Goal: Book appointment/travel/reservation

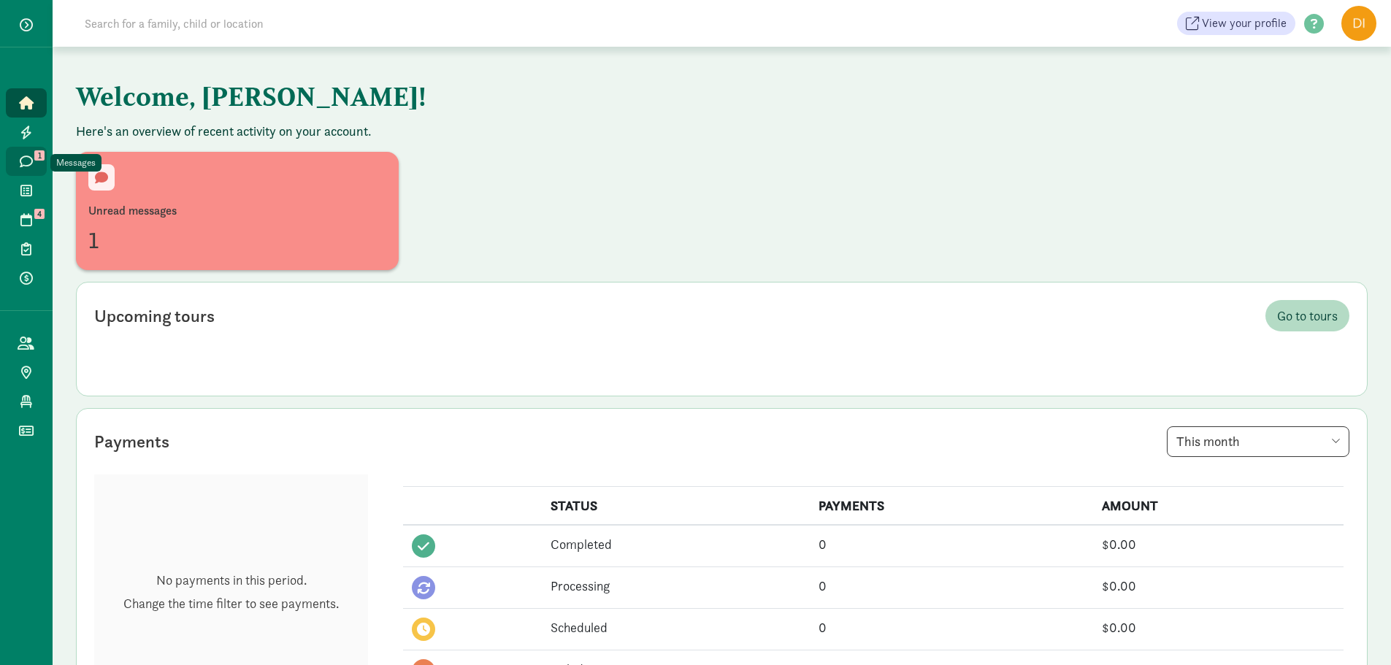
click at [34, 155] on span "1" at bounding box center [39, 155] width 10 height 10
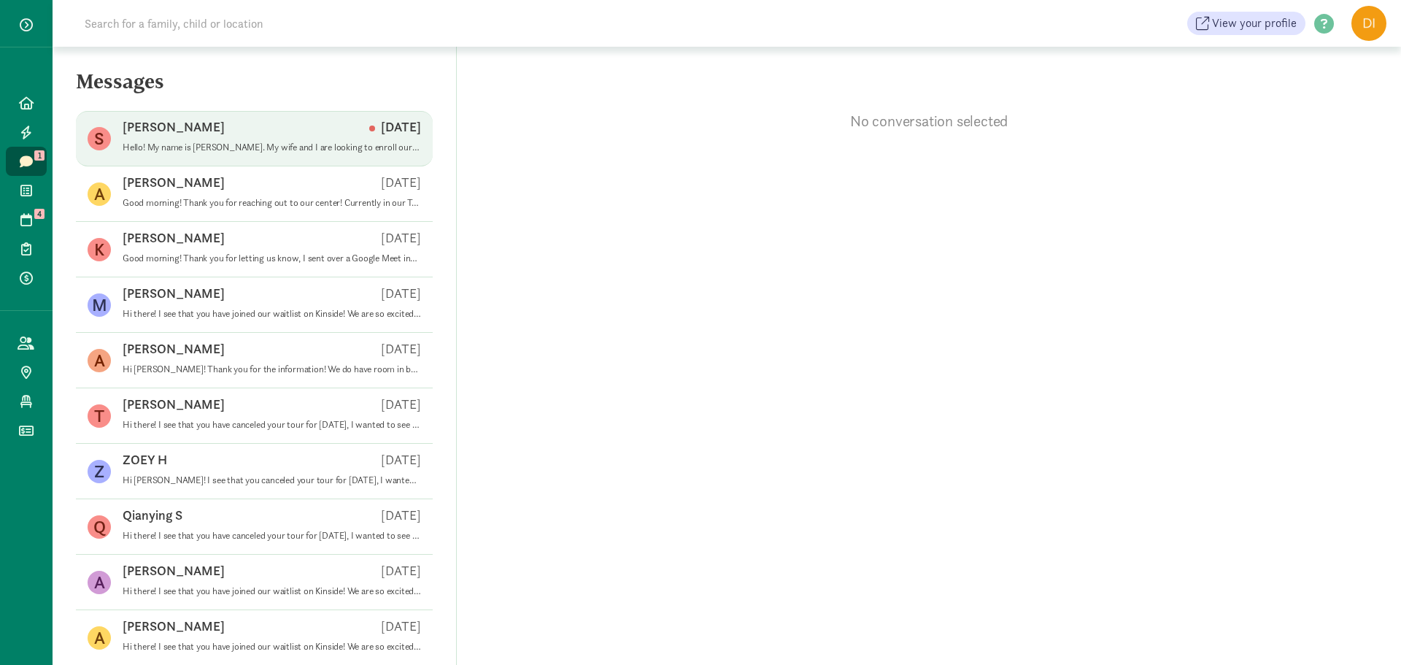
click at [239, 158] on span "Sam A Sep 10 Hello! My name is Samuel Anderson. My wife and I are looking to en…" at bounding box center [272, 138] width 299 height 41
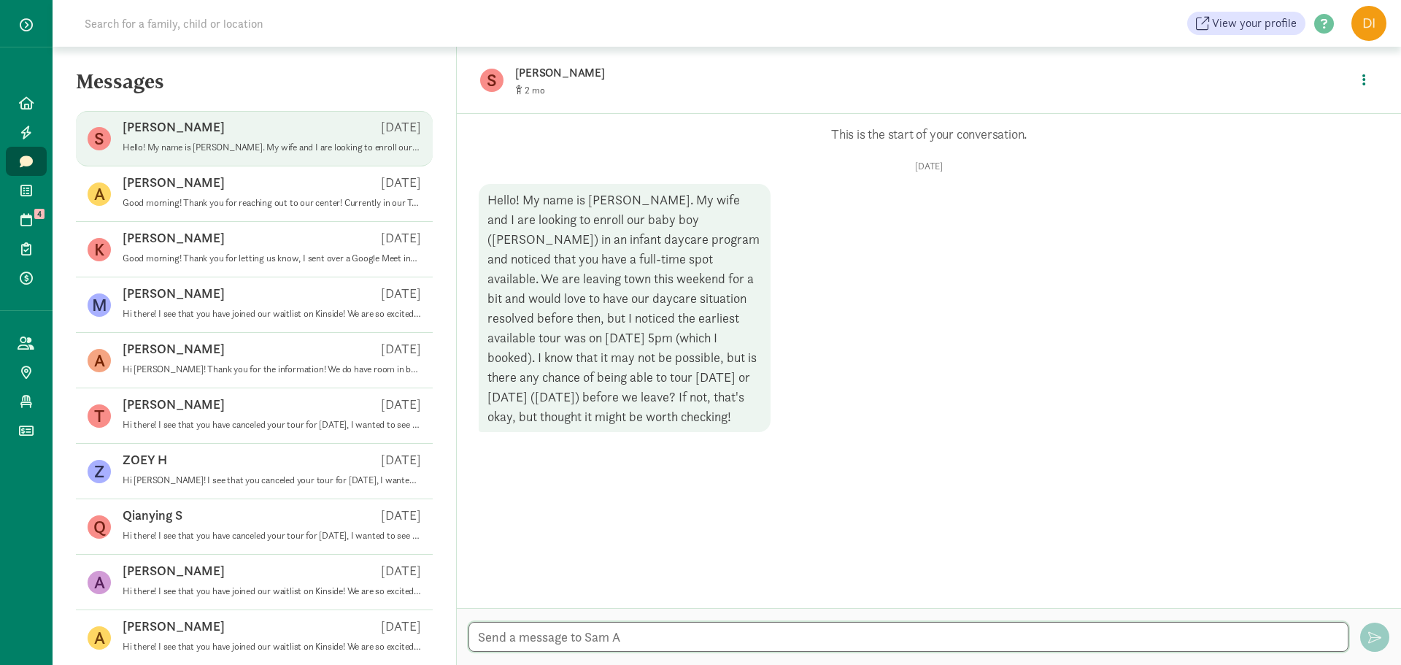
click at [762, 634] on textarea at bounding box center [909, 637] width 880 height 30
type textarea "h"
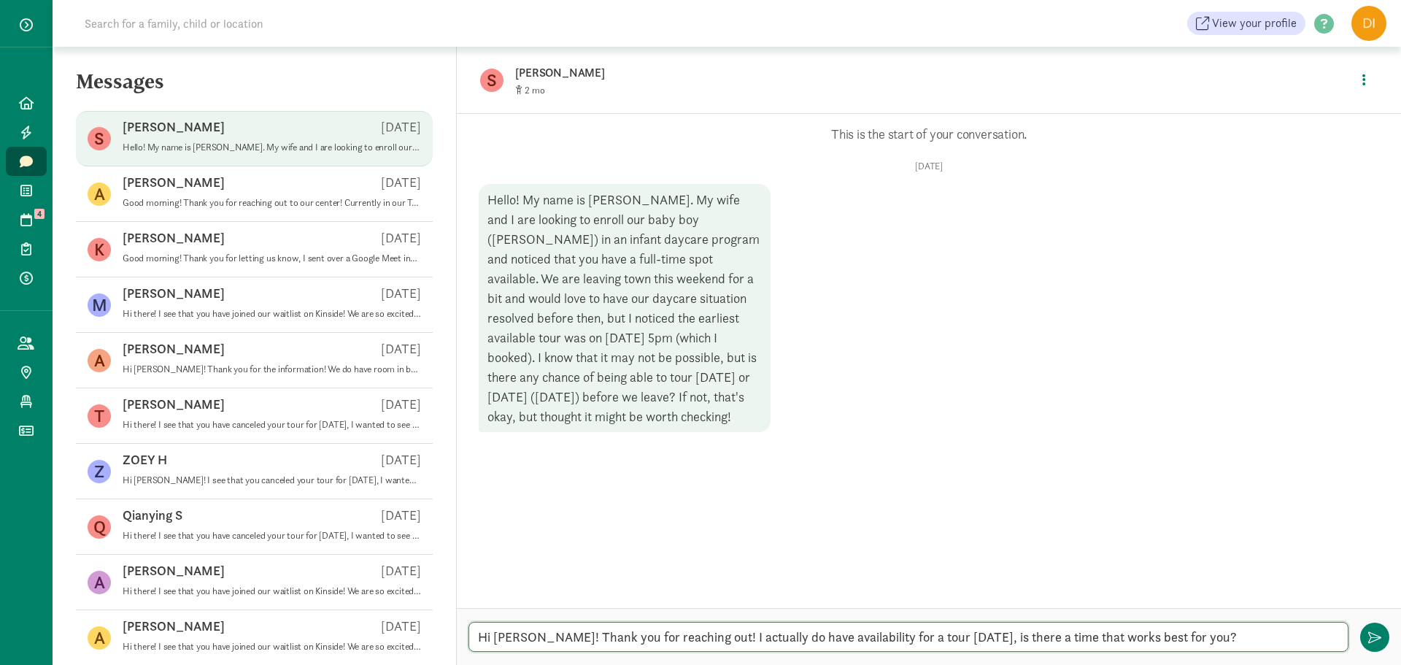
drag, startPoint x: 1182, startPoint y: 637, endPoint x: 950, endPoint y: 642, distance: 231.4
click at [950, 642] on textarea "Hi Sam! Thank you for reaching out! I actually do have availability for a tour …" at bounding box center [909, 637] width 880 height 30
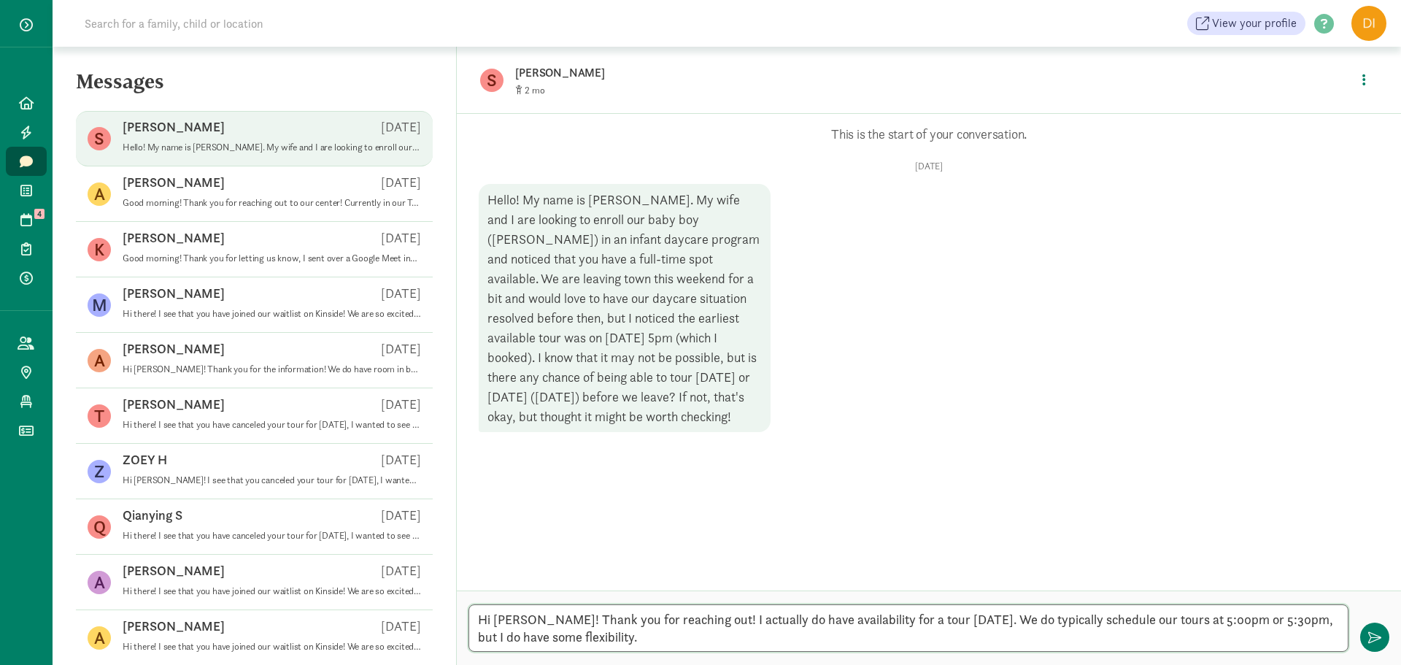
click at [689, 630] on textarea "Hi Sam! Thank you for reaching out! I actually do have availability for a tour …" at bounding box center [909, 627] width 880 height 47
drag, startPoint x: 593, startPoint y: 615, endPoint x: 812, endPoint y: 624, distance: 219.2
click at [812, 624] on textarea "Hi Sam! Thank you for reaching out! I actually do have availability for a tour …" at bounding box center [909, 627] width 880 height 47
click at [823, 631] on textarea "Hi Sam! Thank you for reaching out! I actually do have availability for a tour …" at bounding box center [909, 627] width 880 height 47
drag, startPoint x: 792, startPoint y: 616, endPoint x: 843, endPoint y: 631, distance: 53.1
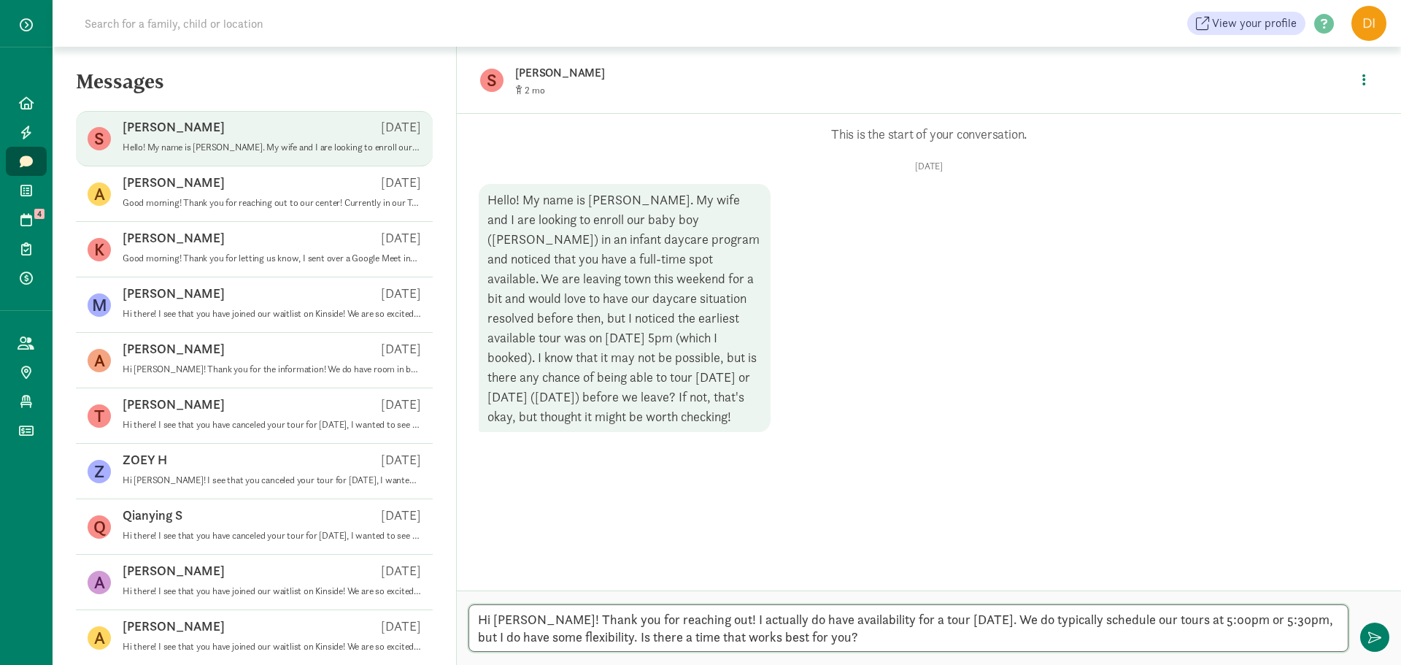
click at [843, 631] on textarea "Hi Sam! Thank you for reaching out! I actually do have availability for a tour …" at bounding box center [909, 627] width 880 height 47
click at [872, 635] on textarea "Hi Sam! Thank you for reaching out! I actually do have availability for a tour …" at bounding box center [909, 627] width 880 height 47
type textarea "Hi Sam! Thank you for reaching out! I actually do have availability for a tour …"
click at [1375, 639] on span "button" at bounding box center [1375, 637] width 13 height 13
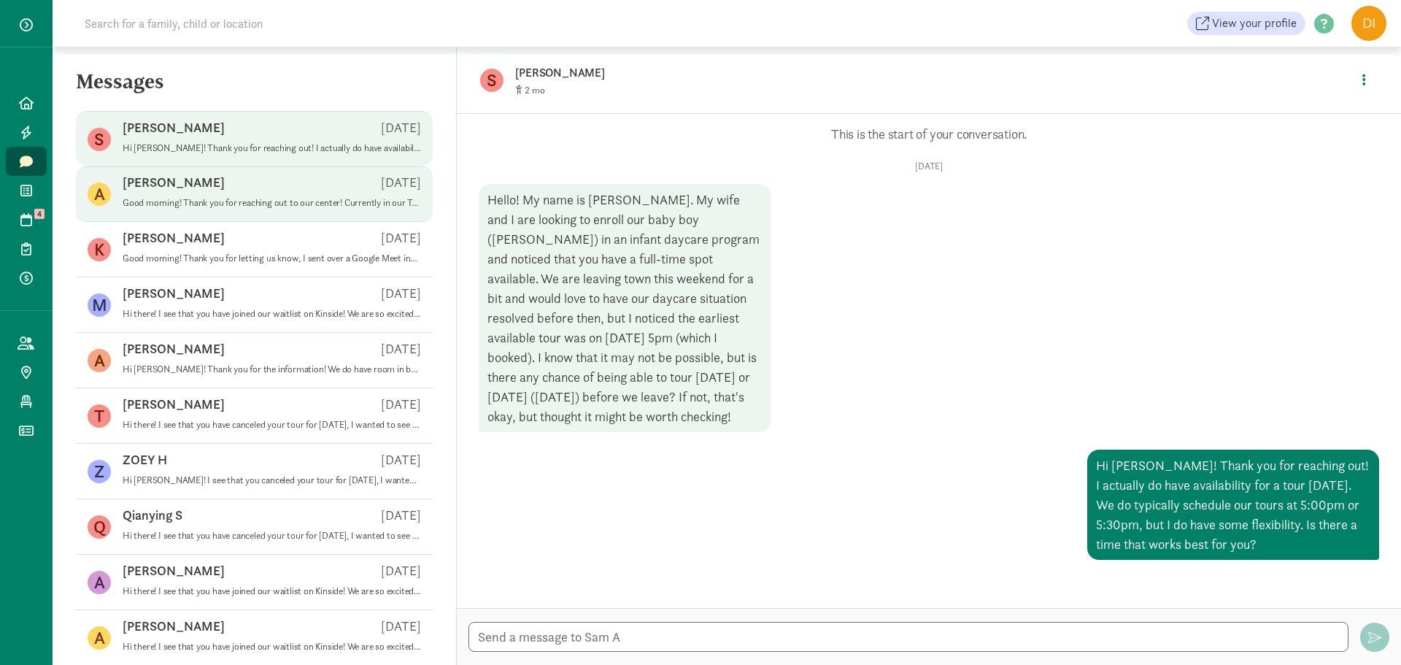
click at [155, 211] on span "Abigail C Sep 10 Good morning! Thank you for reaching out to our center! Curren…" at bounding box center [272, 194] width 299 height 41
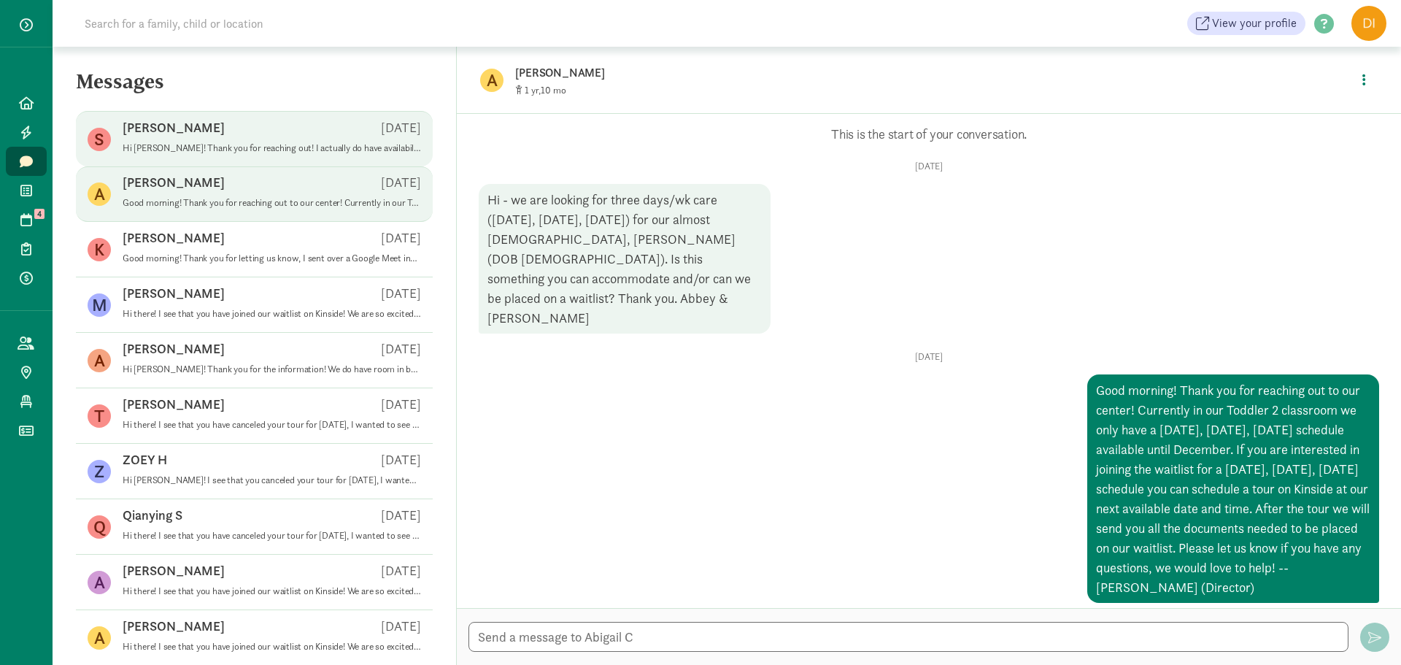
click at [237, 136] on div "Sam A Sep 10" at bounding box center [272, 130] width 299 height 23
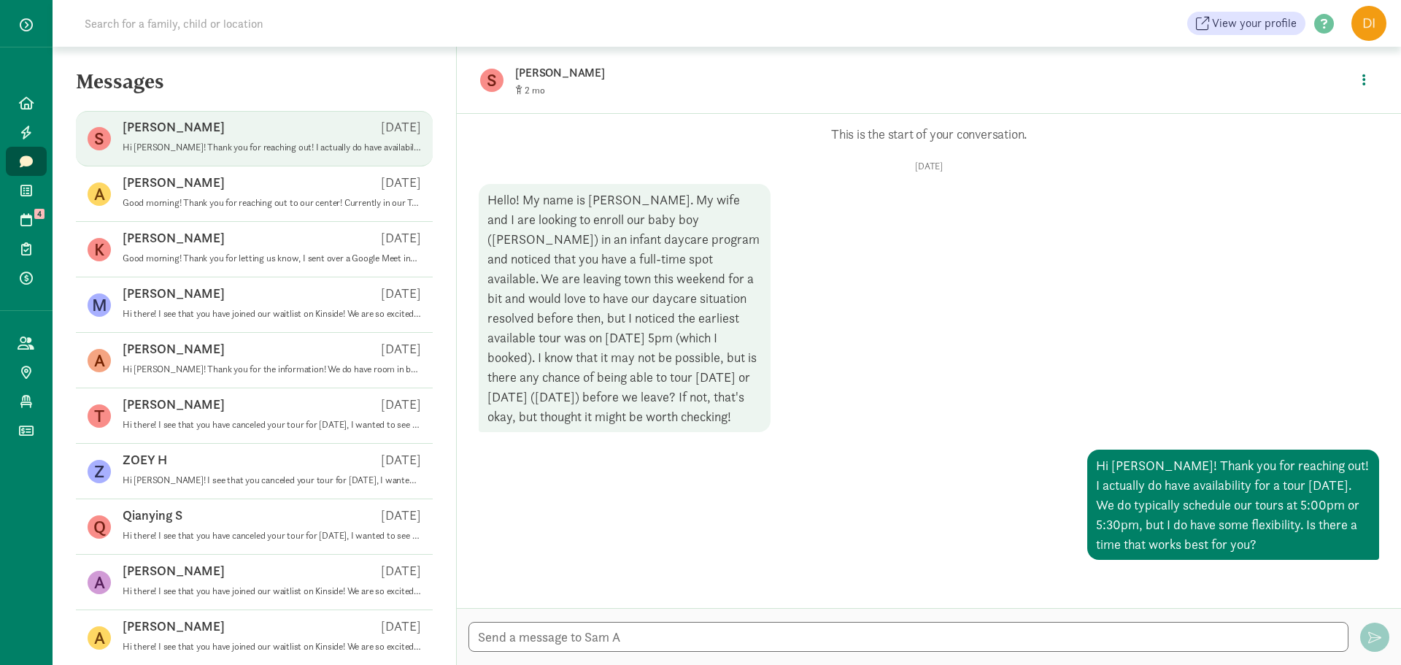
click at [527, 72] on p "Sam A" at bounding box center [745, 73] width 460 height 20
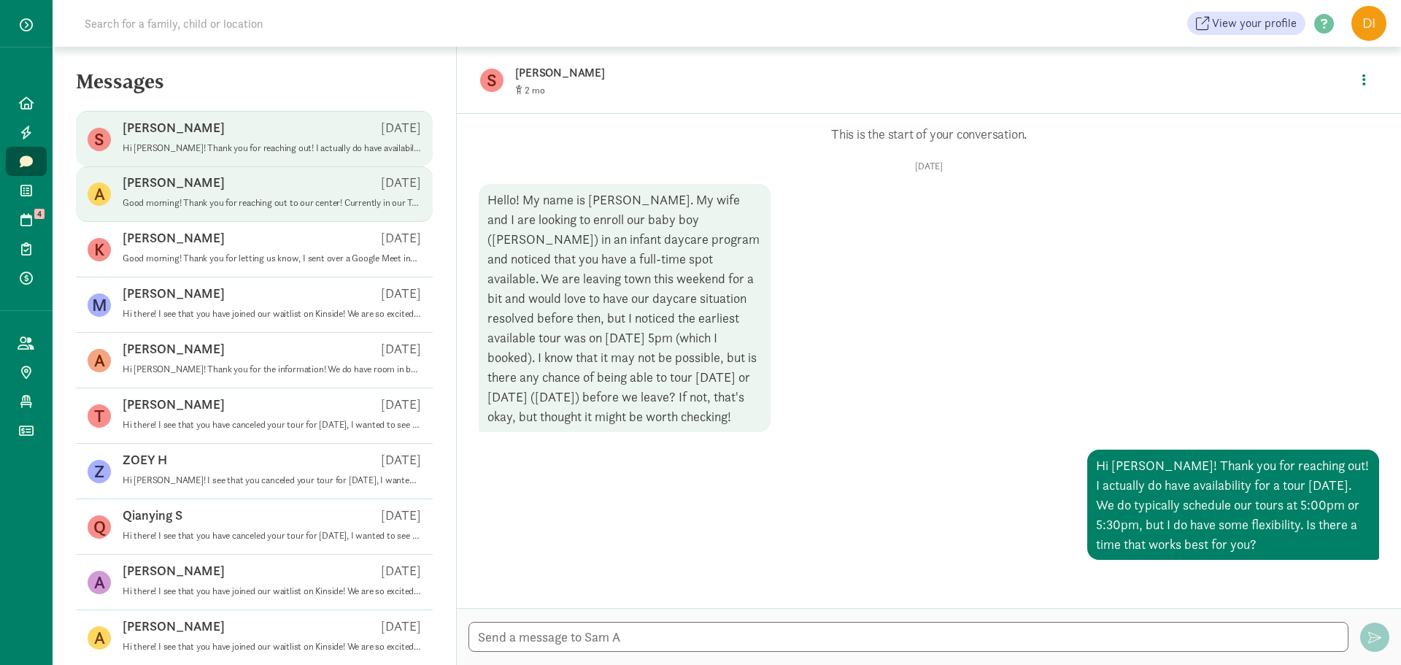
click at [166, 211] on span "Abigail C Sep 10 Good morning! Thank you for reaching out to our center! Curren…" at bounding box center [272, 194] width 299 height 41
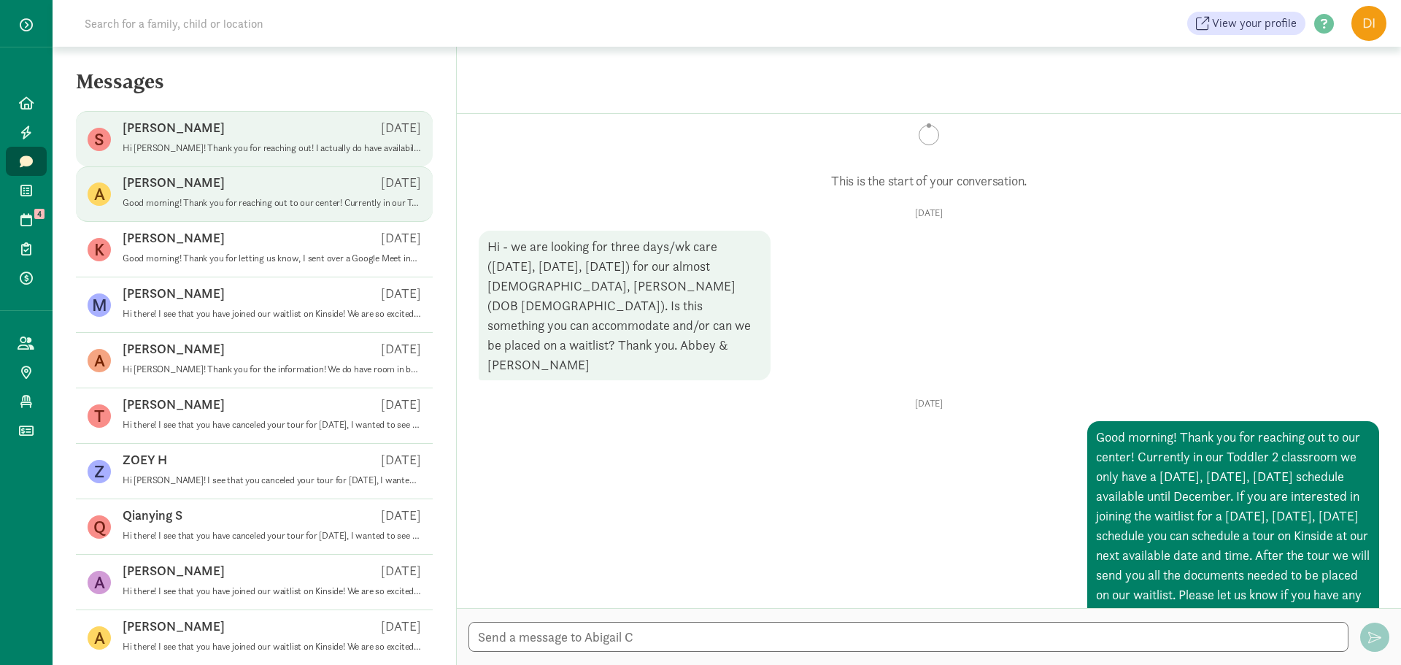
click at [182, 138] on div "Sam A Sep 10" at bounding box center [272, 130] width 299 height 23
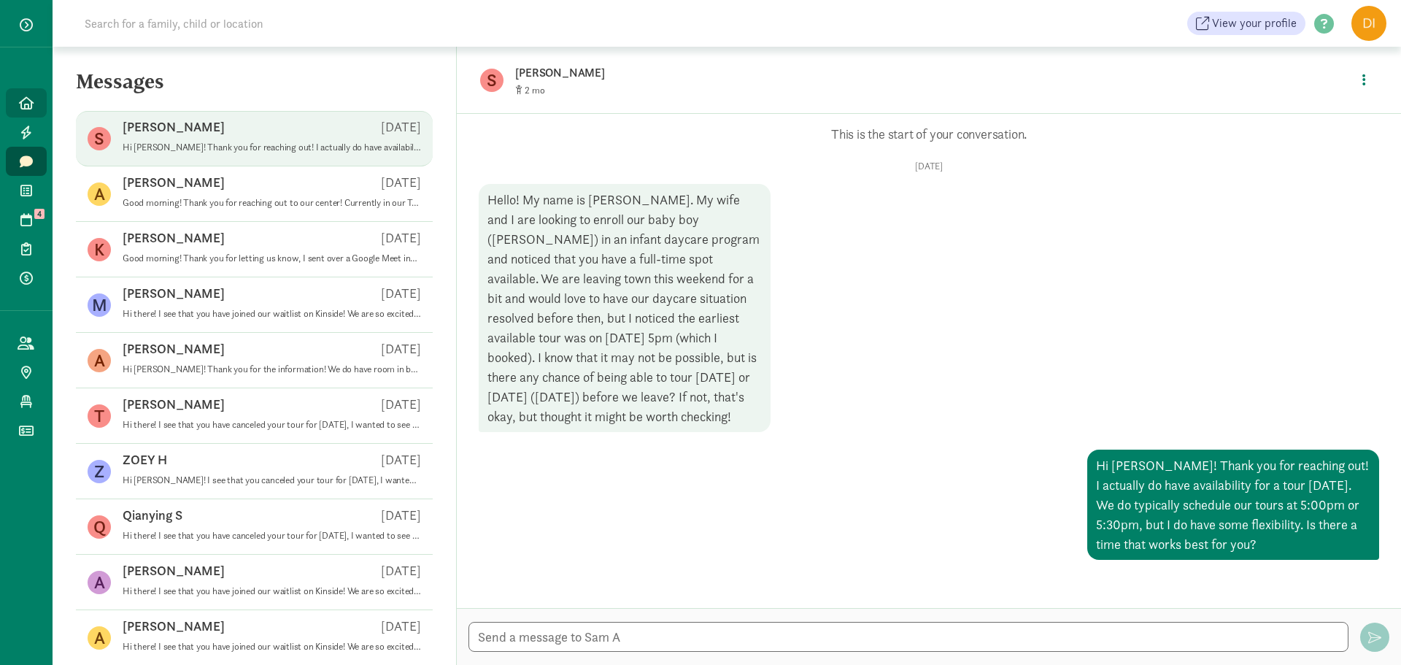
click at [33, 99] on icon at bounding box center [26, 102] width 15 height 13
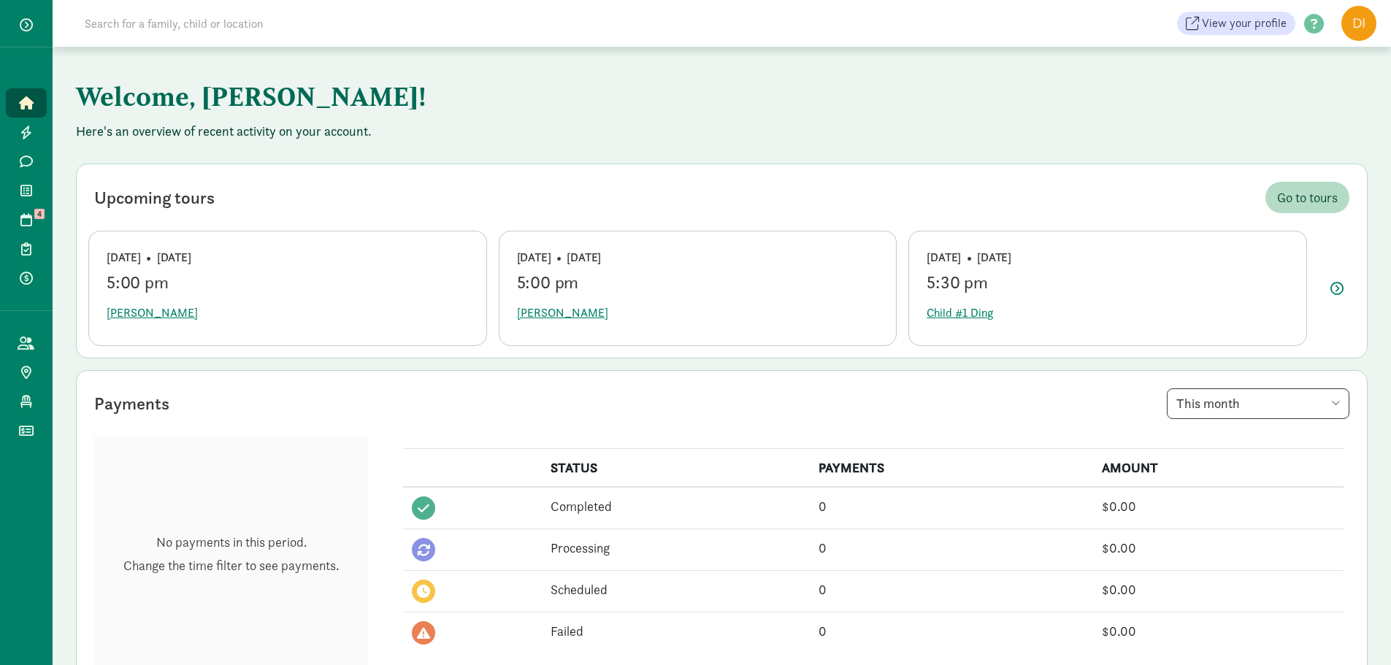
drag, startPoint x: 123, startPoint y: 262, endPoint x: 1021, endPoint y: 249, distance: 897.9
click at [1021, 249] on div "Tuesday • Sep 16 5:00 pm Maximilian Koll Thursday • Sep 18 5:00 pm Sophia Bray …" at bounding box center [697, 288] width 1218 height 115
click at [1036, 209] on div "Upcoming tours Go to tours" at bounding box center [721, 197] width 1266 height 43
click at [1339, 292] on icon "button" at bounding box center [1336, 288] width 13 height 13
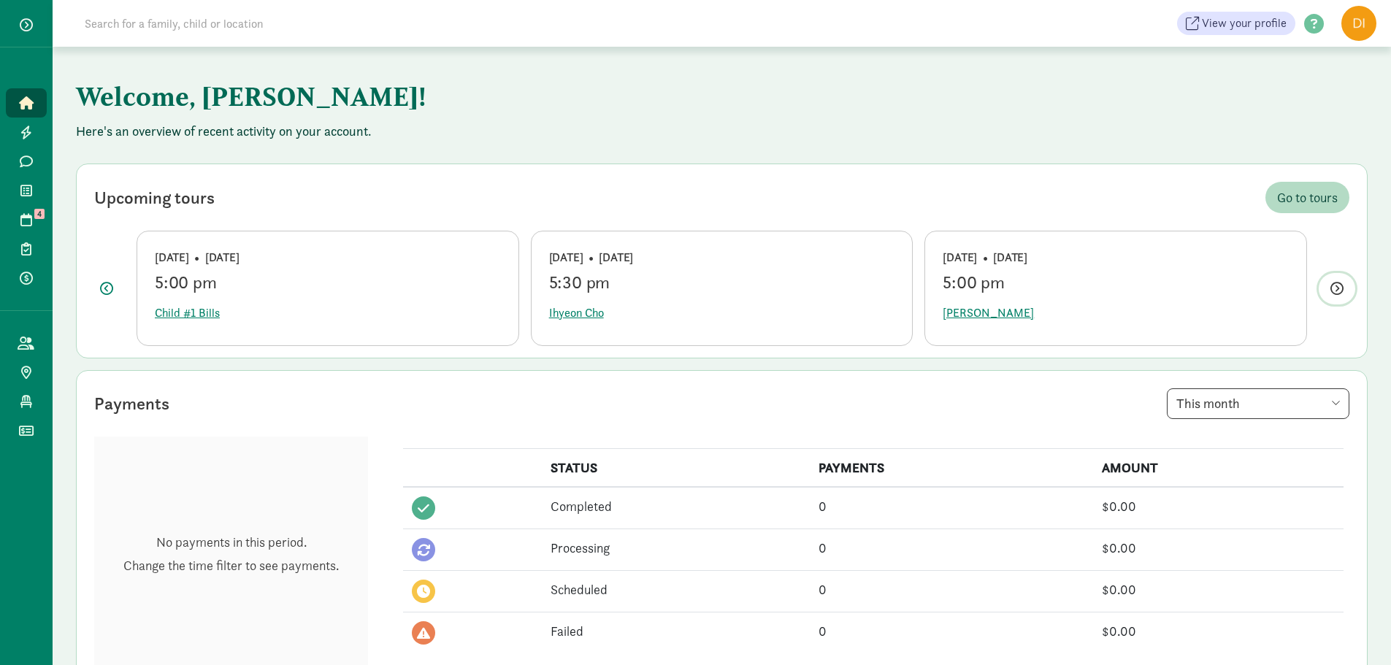
click at [1339, 280] on span "button" at bounding box center [1336, 289] width 13 height 20
click at [102, 287] on icon "button" at bounding box center [106, 288] width 13 height 13
click at [962, 309] on span "Nels Anderson" at bounding box center [987, 313] width 91 height 18
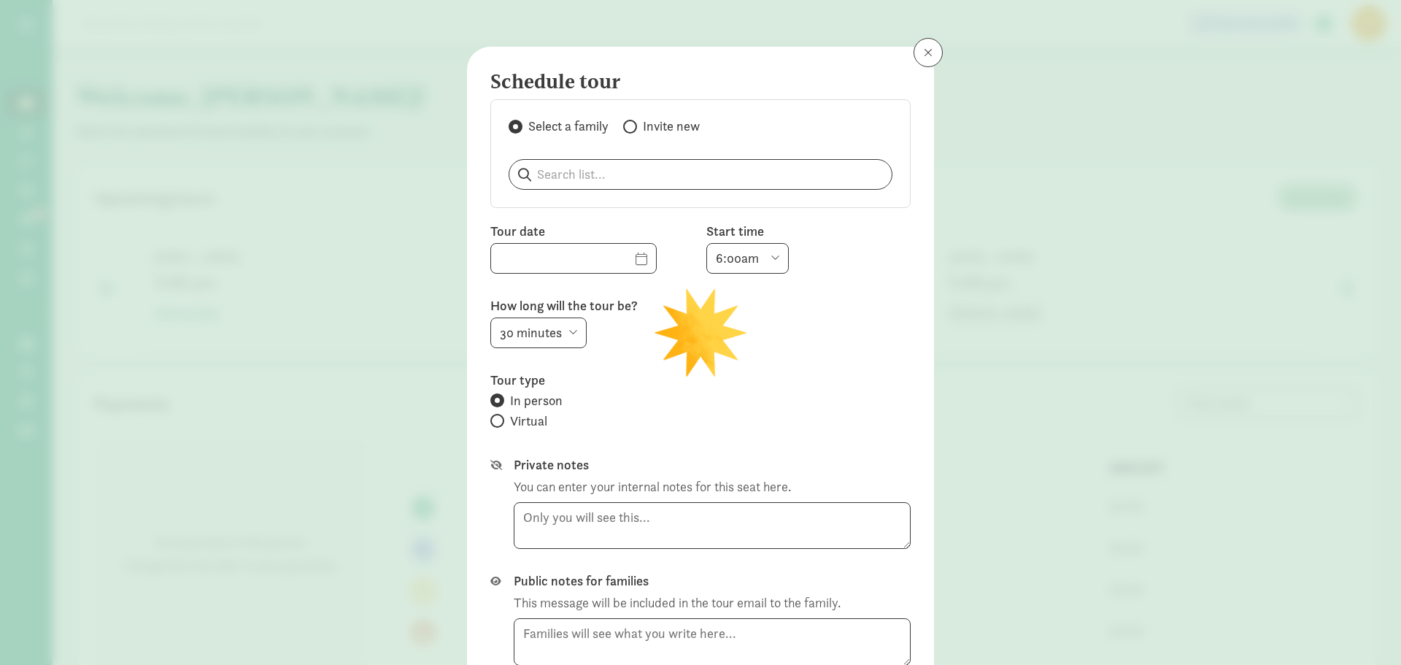
type input "09/23/2025"
select select "5:00pm"
select select "15"
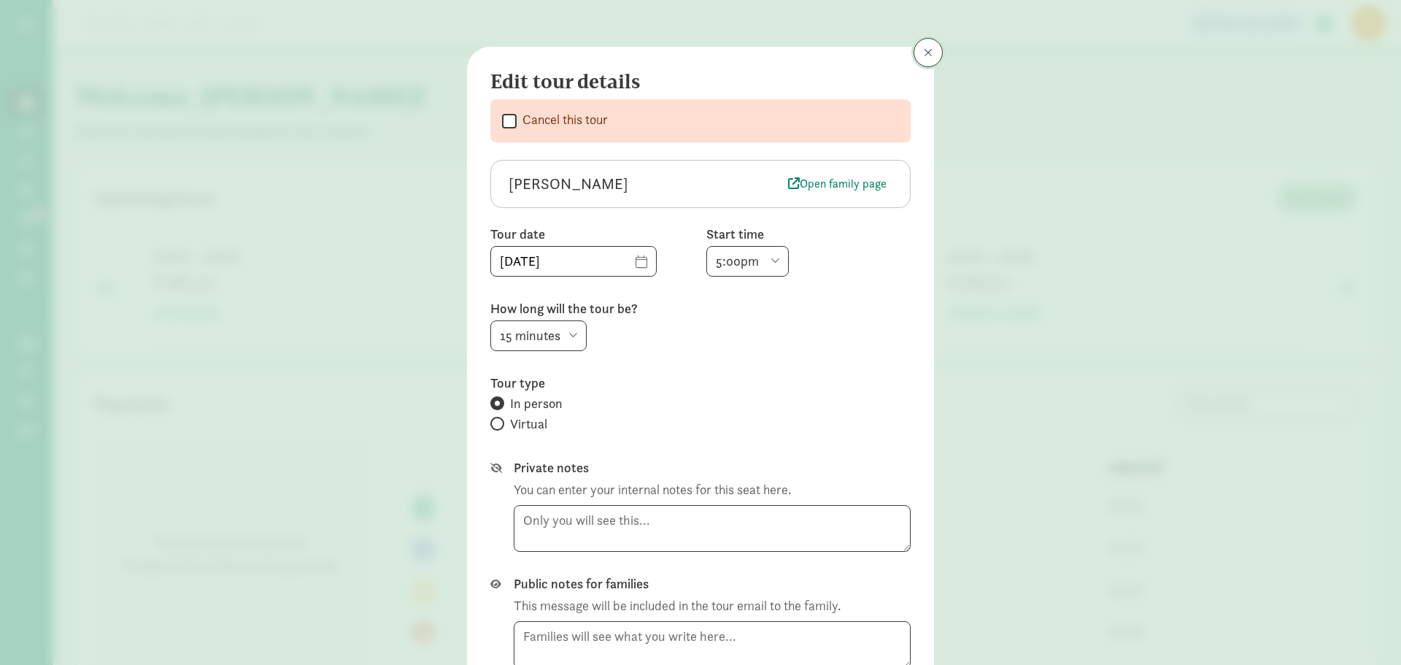
click at [920, 58] on button at bounding box center [928, 52] width 29 height 29
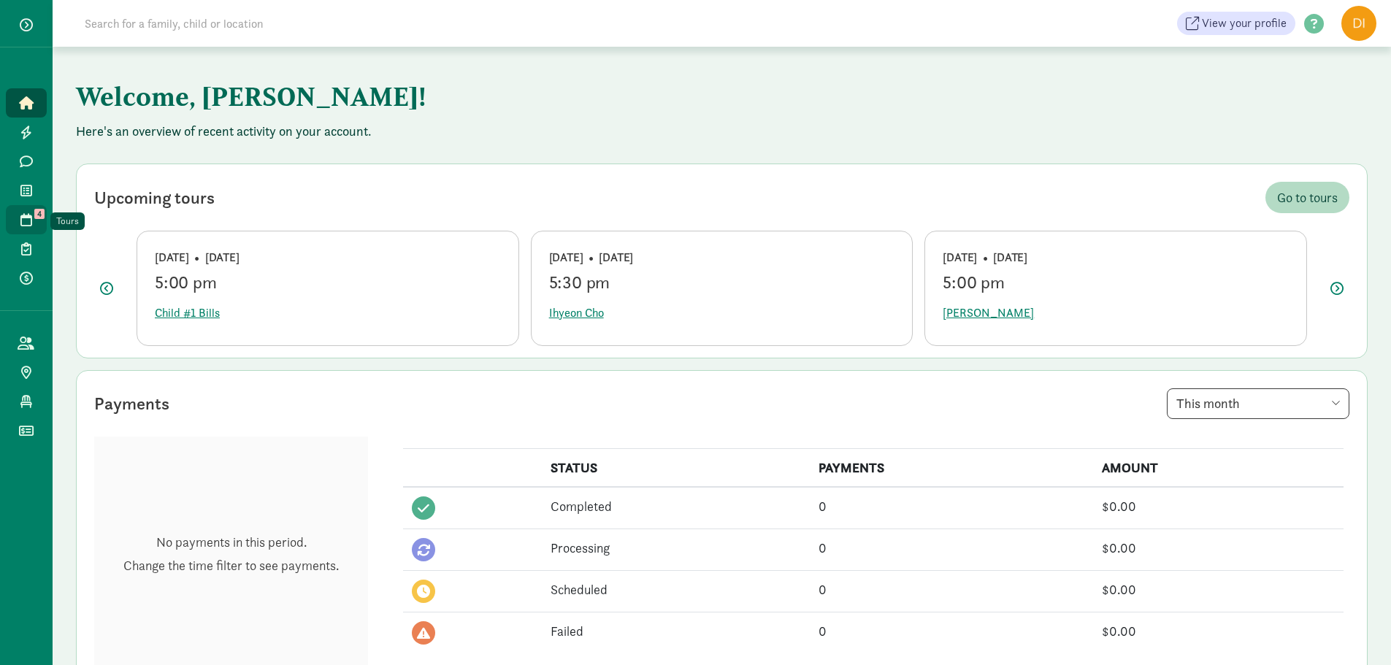
click at [22, 222] on icon at bounding box center [26, 219] width 12 height 13
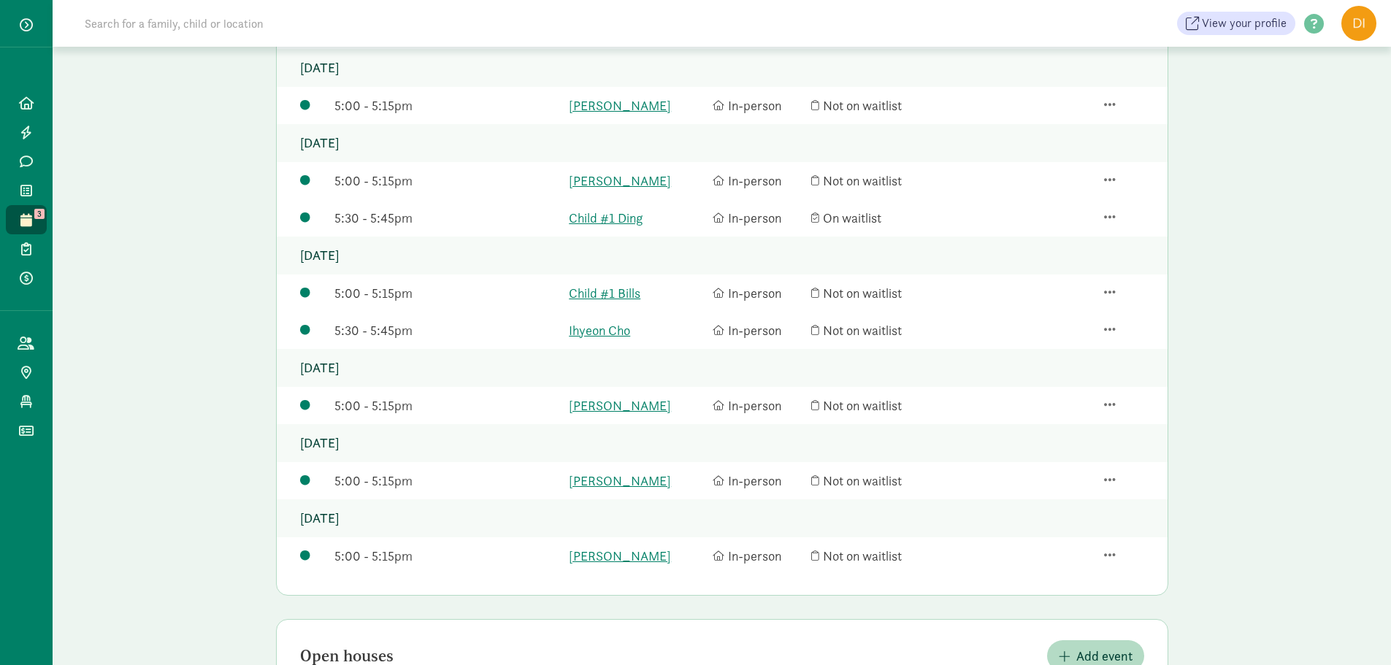
scroll to position [219, 0]
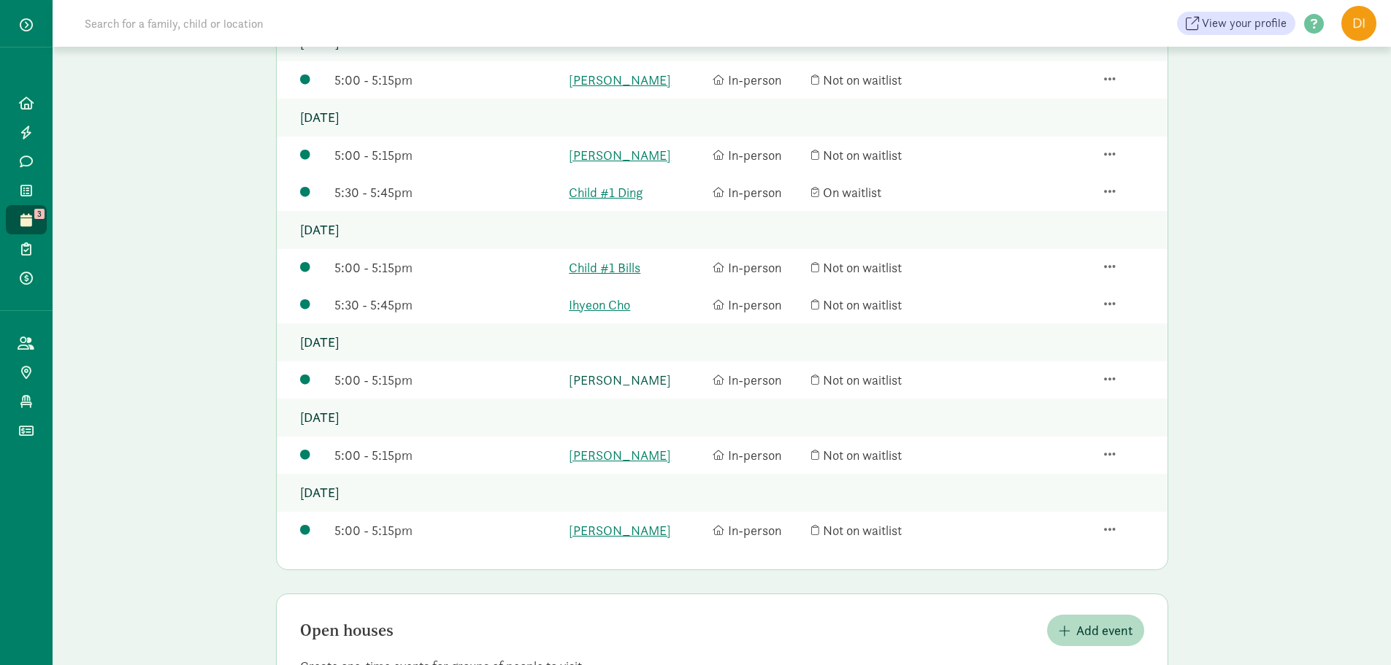
click at [609, 371] on link "[PERSON_NAME]" at bounding box center [637, 380] width 136 height 20
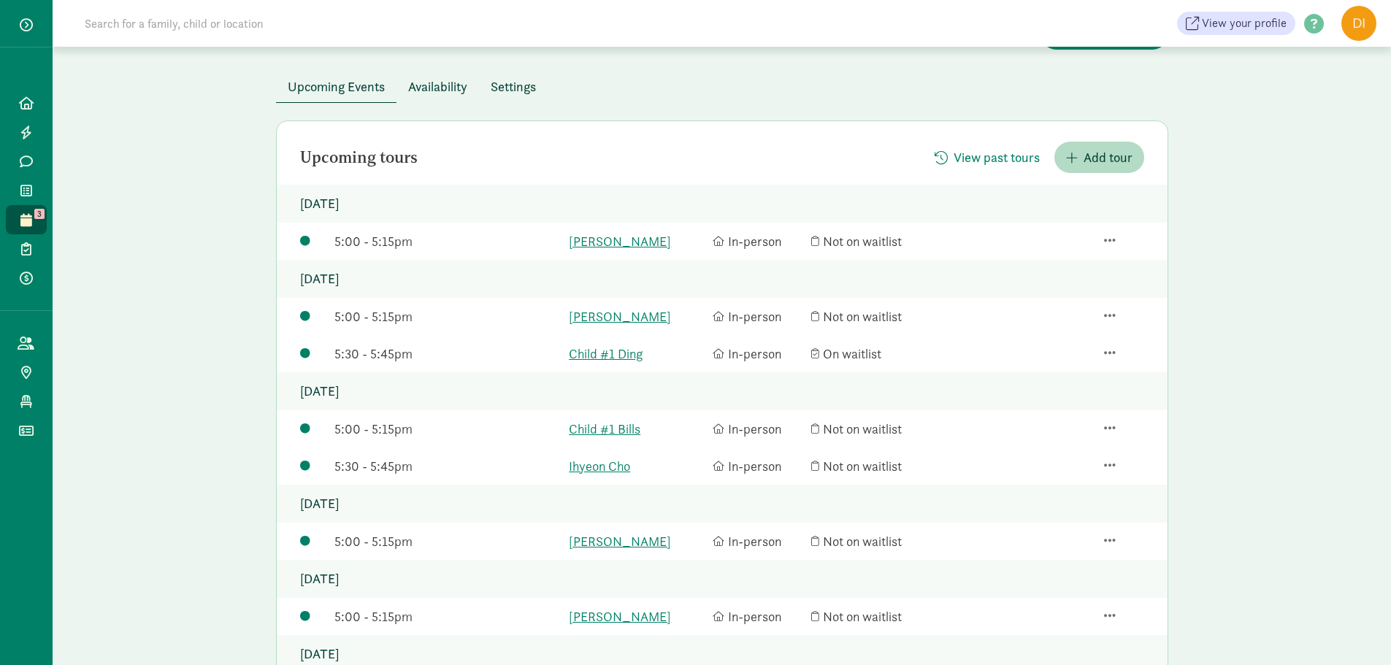
scroll to position [0, 0]
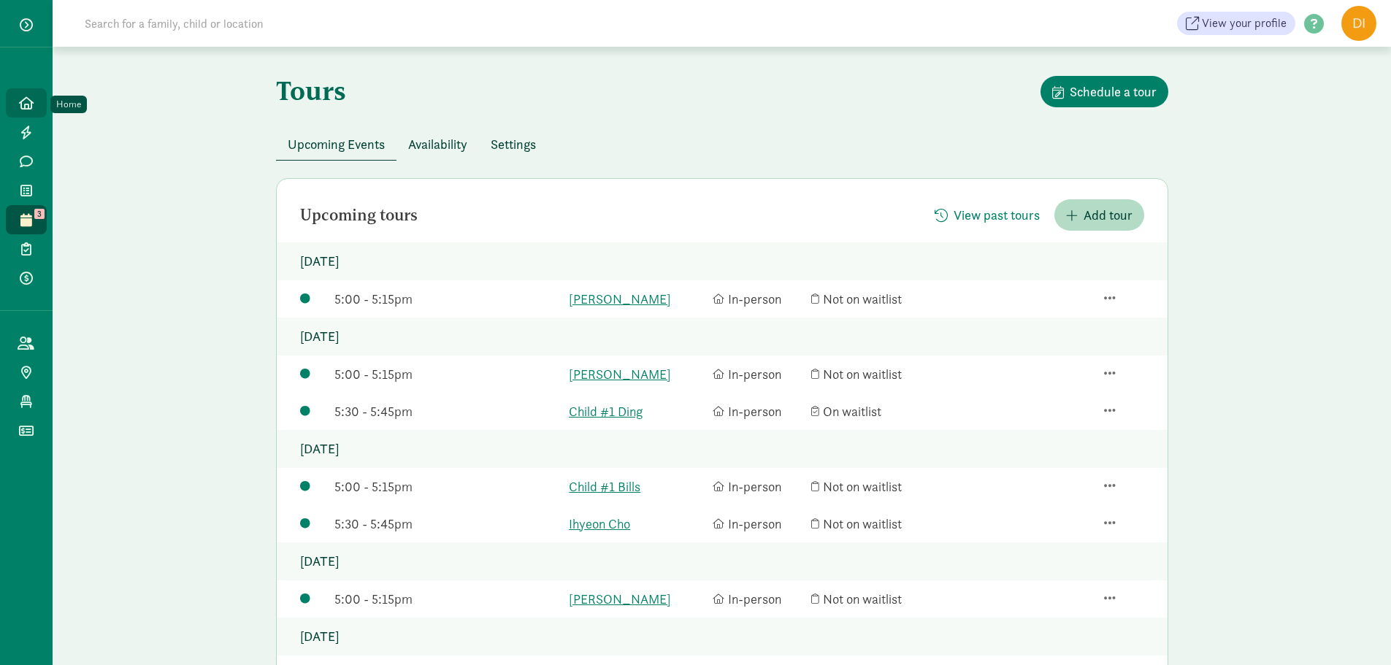
click at [27, 98] on icon at bounding box center [26, 102] width 15 height 13
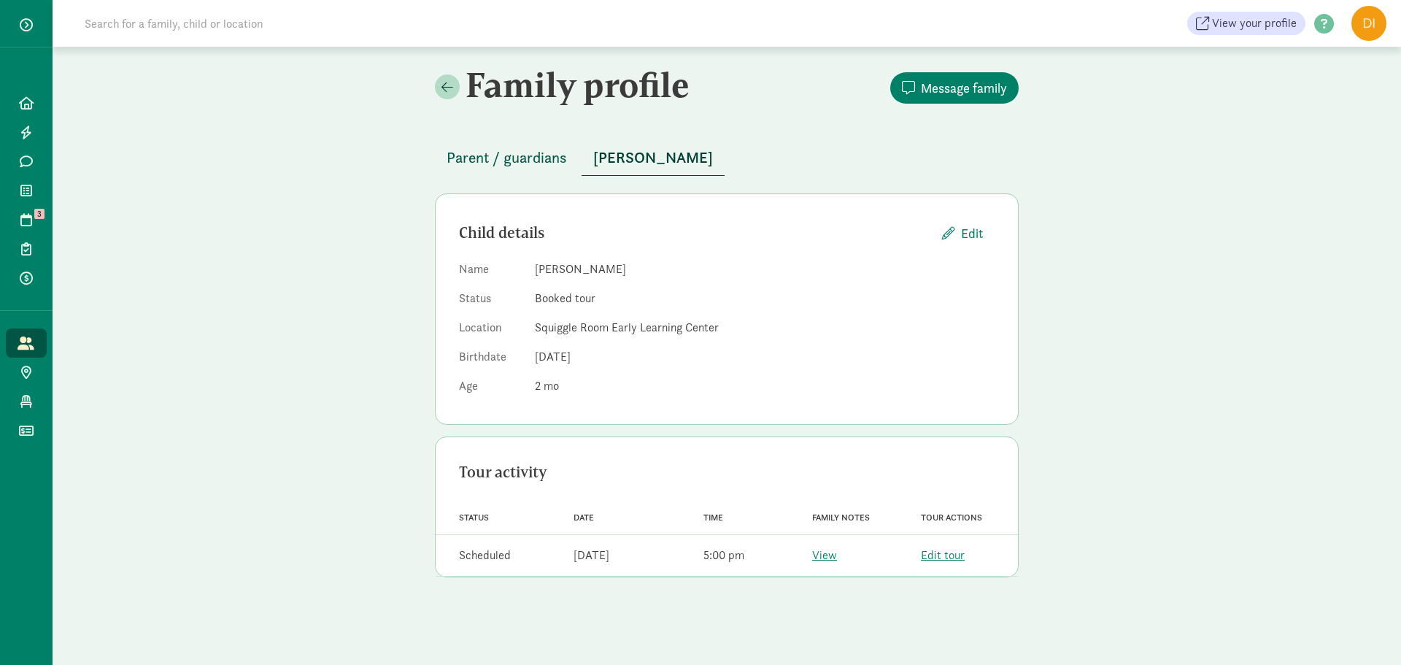
click at [548, 165] on span "Parent / guardians" at bounding box center [507, 157] width 120 height 23
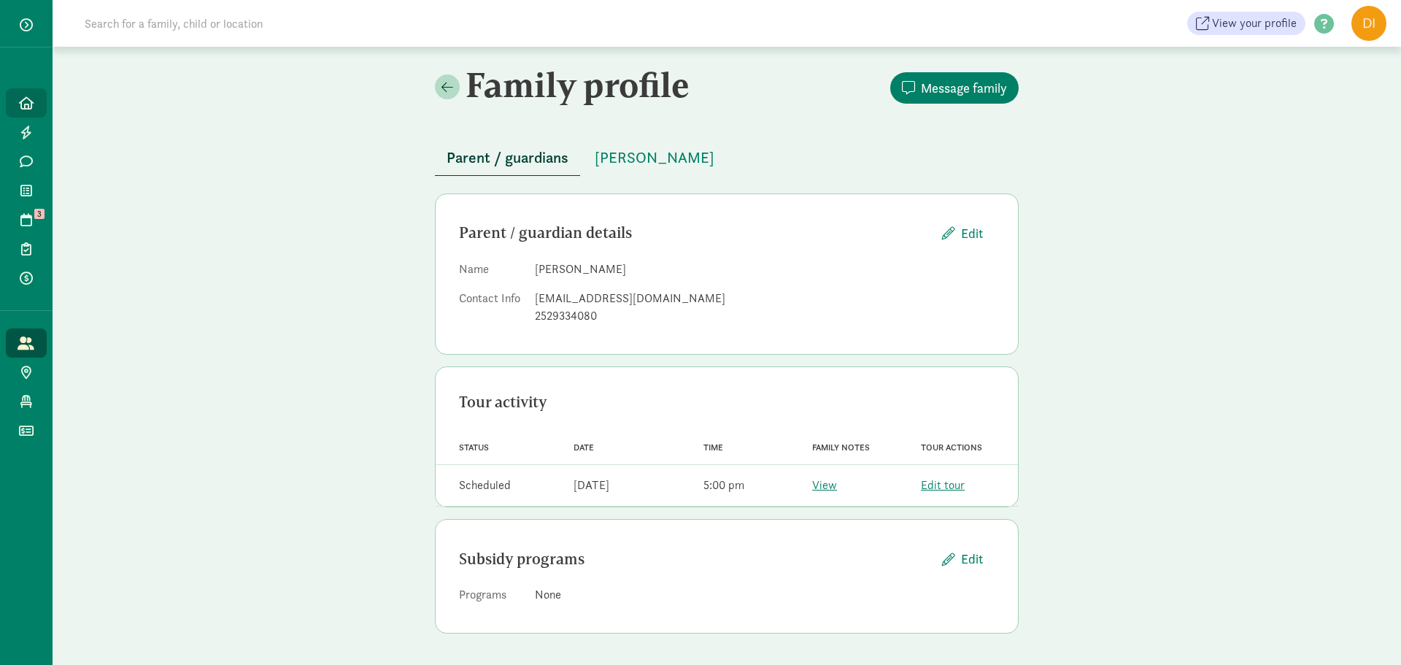
click at [22, 97] on icon at bounding box center [26, 102] width 15 height 13
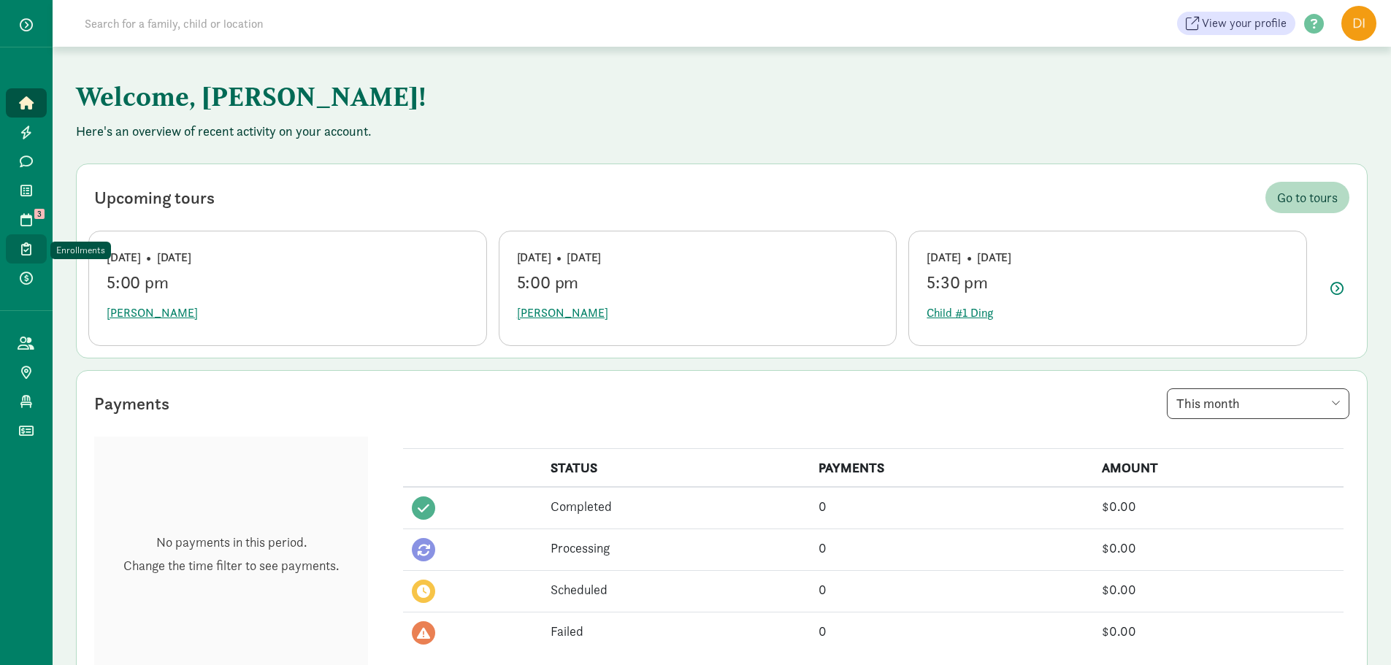
click at [21, 249] on icon at bounding box center [26, 248] width 10 height 13
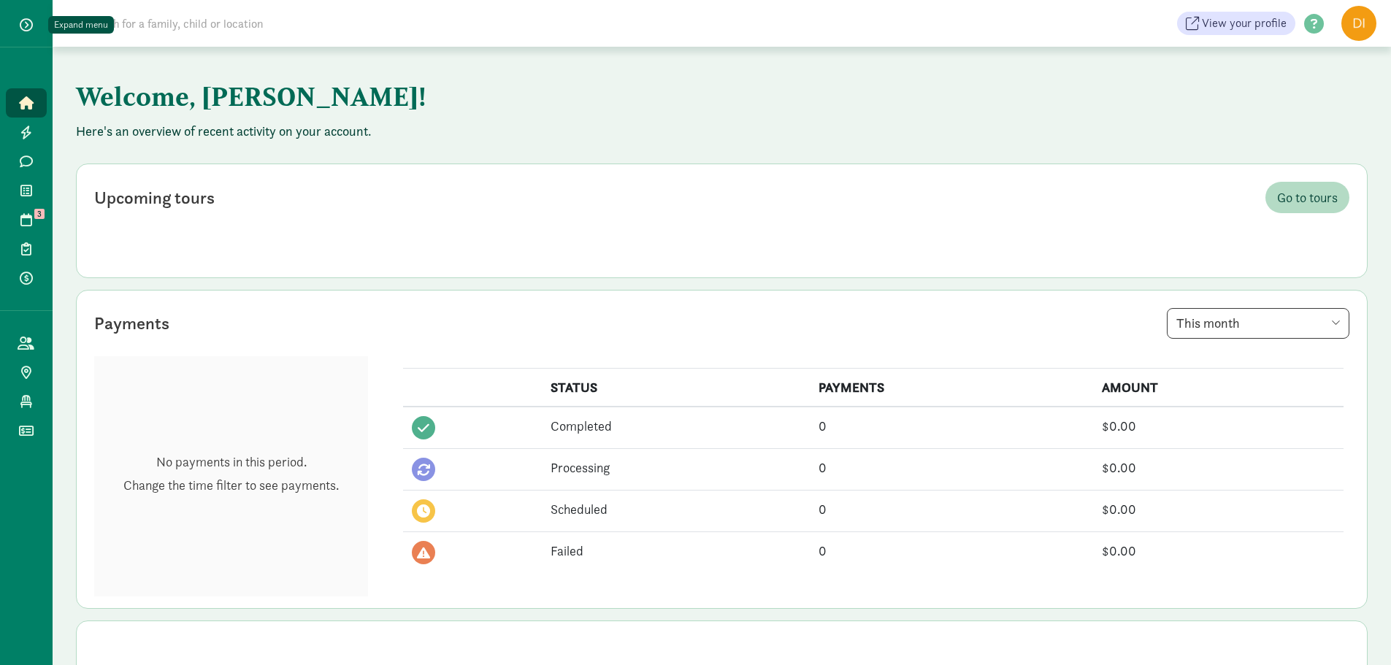
click at [13, 26] on button "button" at bounding box center [26, 24] width 36 height 25
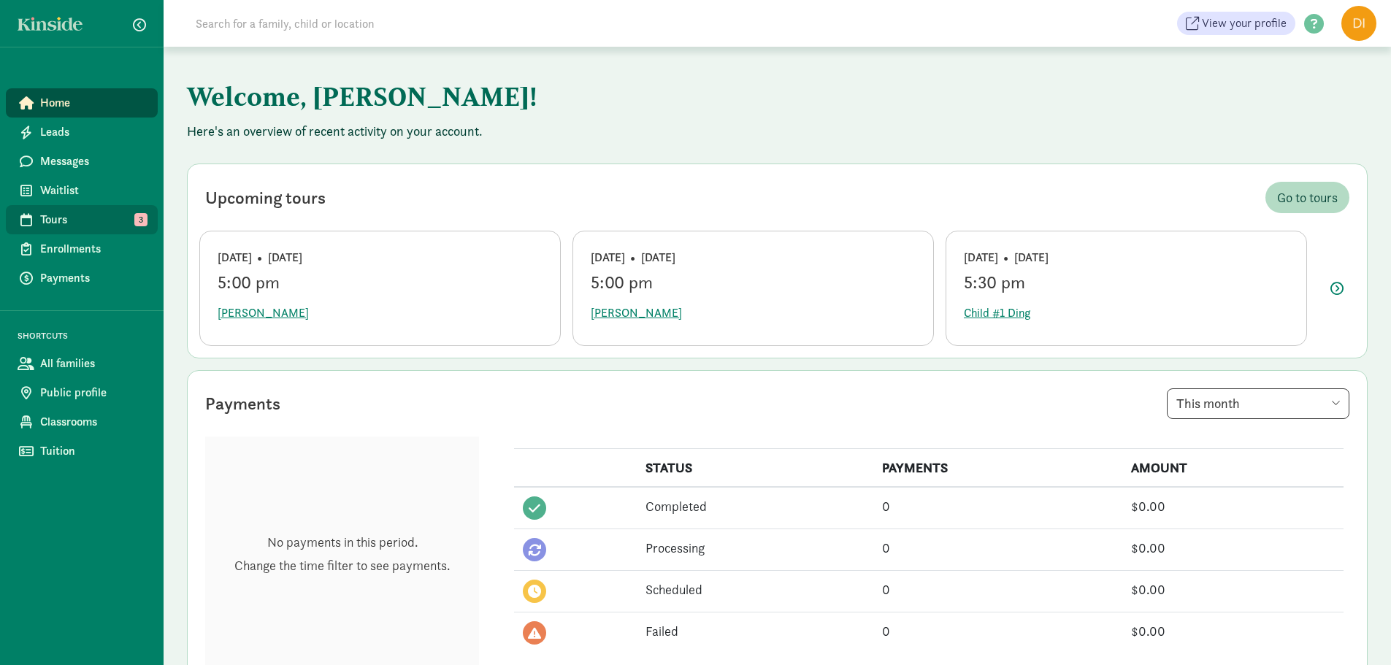
click at [82, 221] on span "Tours" at bounding box center [93, 220] width 106 height 18
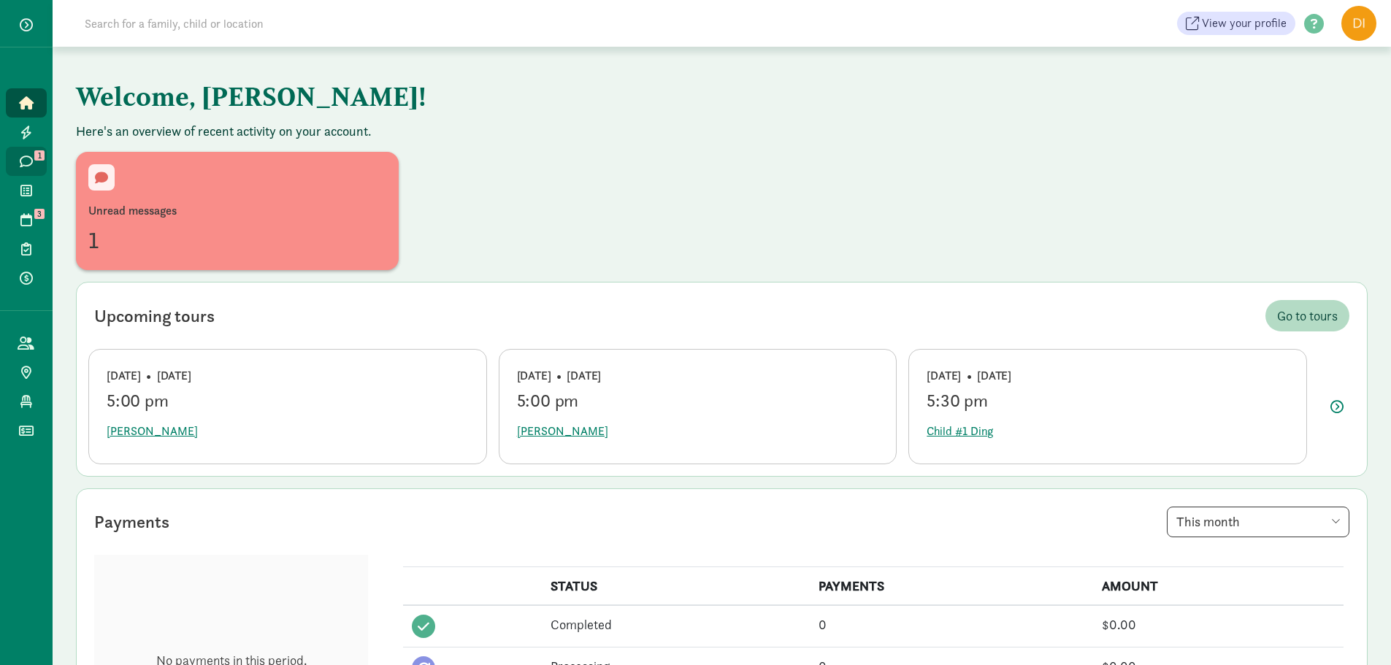
click at [34, 155] on span "1" at bounding box center [39, 155] width 10 height 10
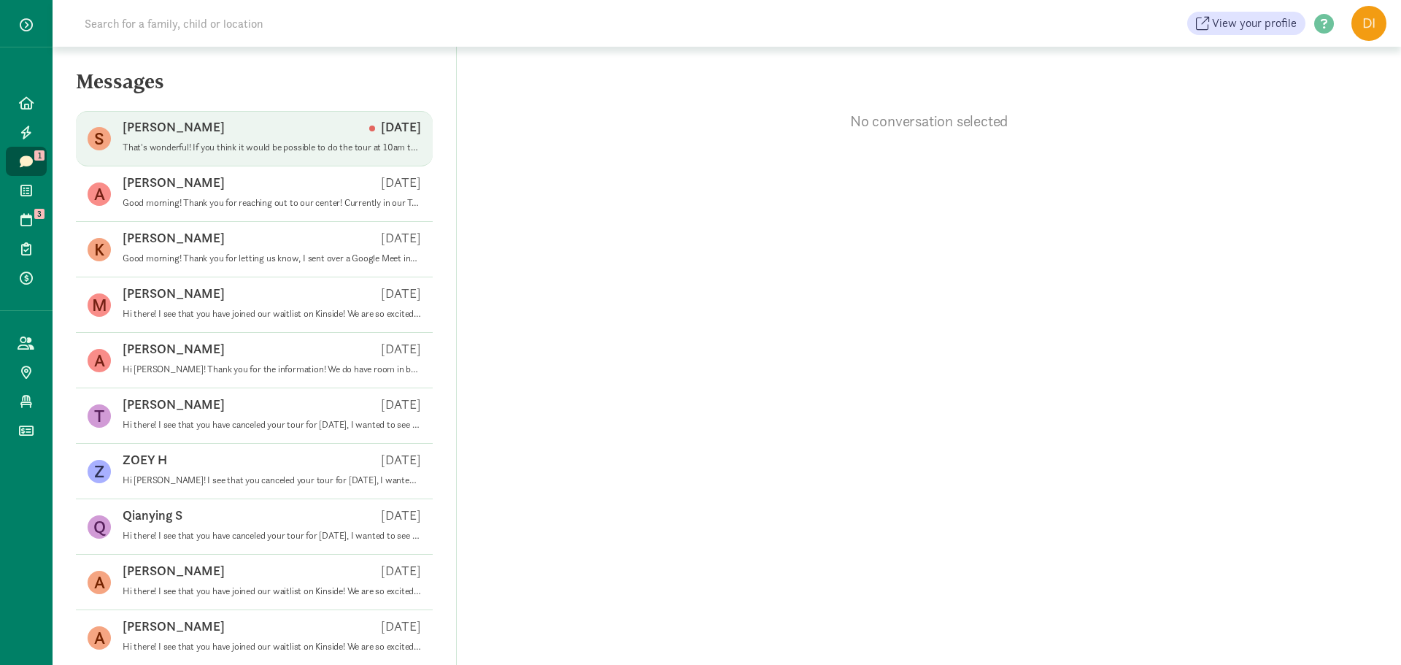
click at [287, 158] on span "[PERSON_NAME] A [DATE] That's wonderful! If you think it would be possible to d…" at bounding box center [272, 138] width 299 height 41
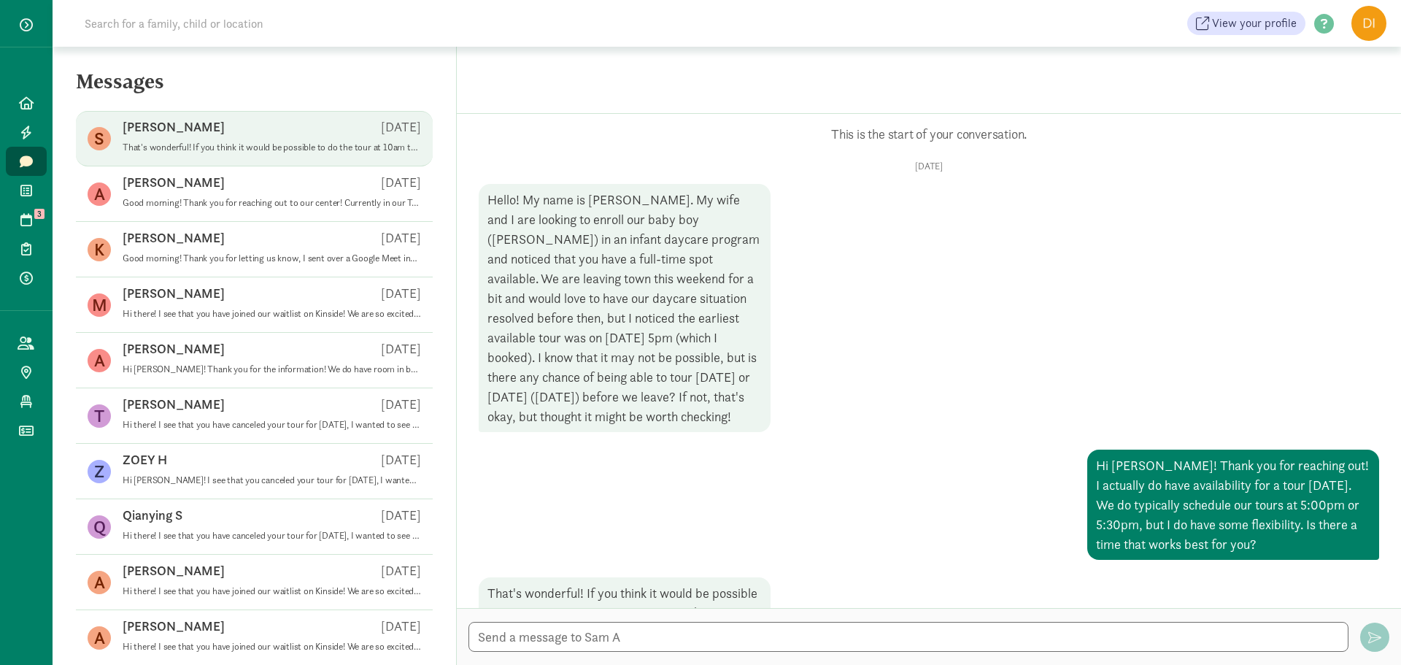
scroll to position [117, 0]
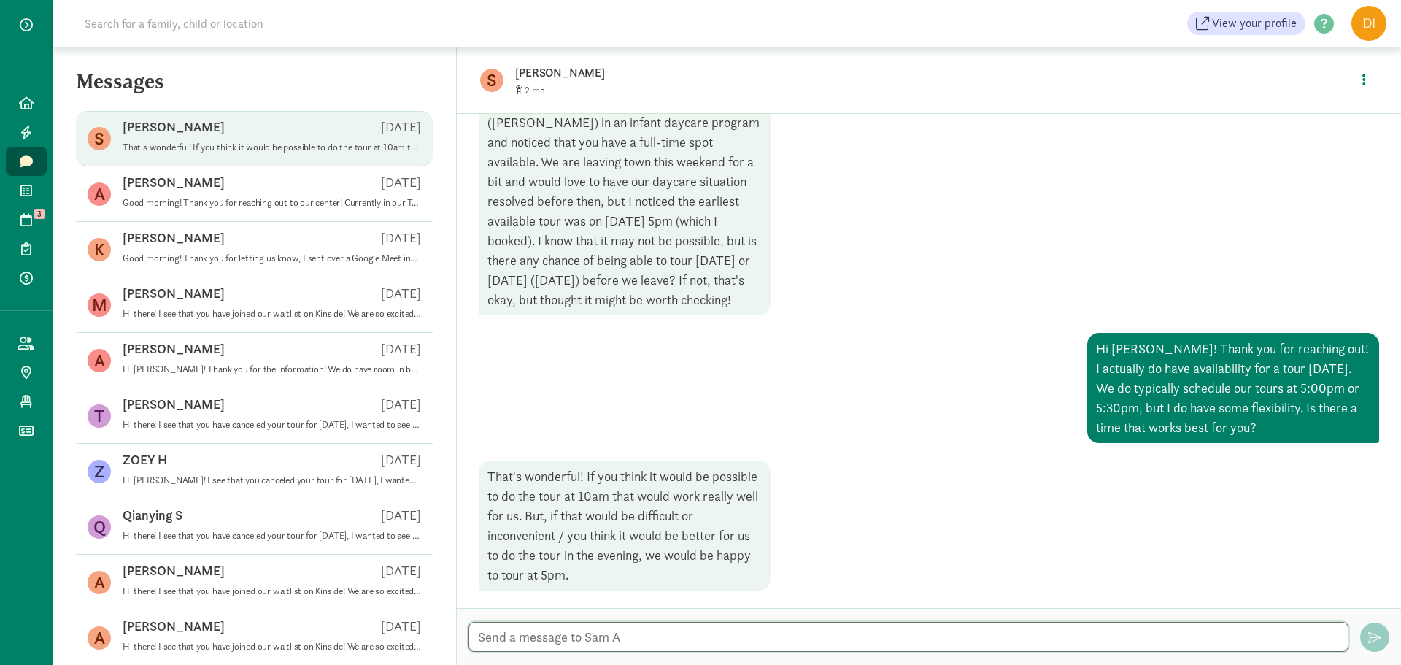
click at [623, 640] on textarea at bounding box center [909, 637] width 880 height 30
click at [1003, 642] on textarea "That is no problem at all, 10am would work great! I look forward to meeting wit…" at bounding box center [909, 637] width 880 height 30
drag, startPoint x: 553, startPoint y: 637, endPoint x: 950, endPoint y: 623, distance: 397.3
click at [941, 623] on textarea "That is no problem at all, 10am would work great! I look forward to meeting wit…" at bounding box center [909, 637] width 880 height 30
click at [1020, 627] on textarea "That is no problem at all, 10am would work great! I look forward to meeting wit…" at bounding box center [909, 637] width 880 height 30
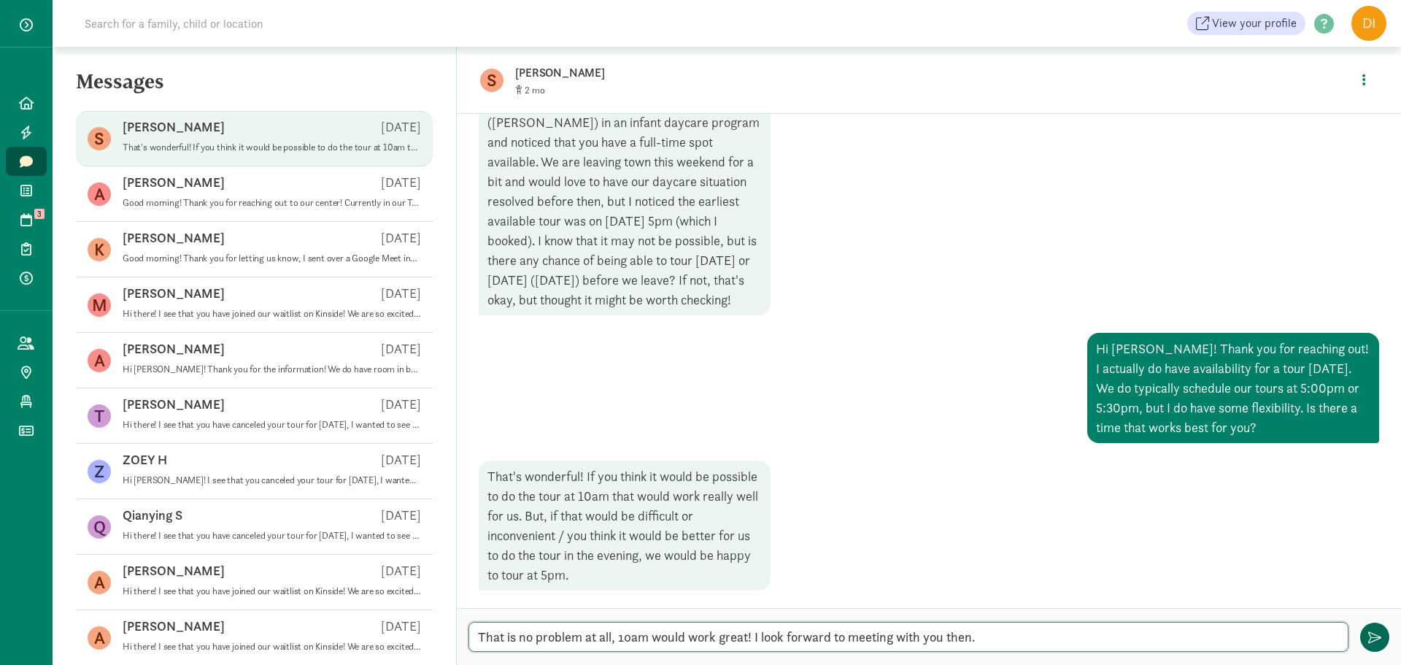
type textarea "That is no problem at all, 10am would work great! I look forward to meeting wit…"
click at [1372, 629] on button "button" at bounding box center [1375, 637] width 29 height 29
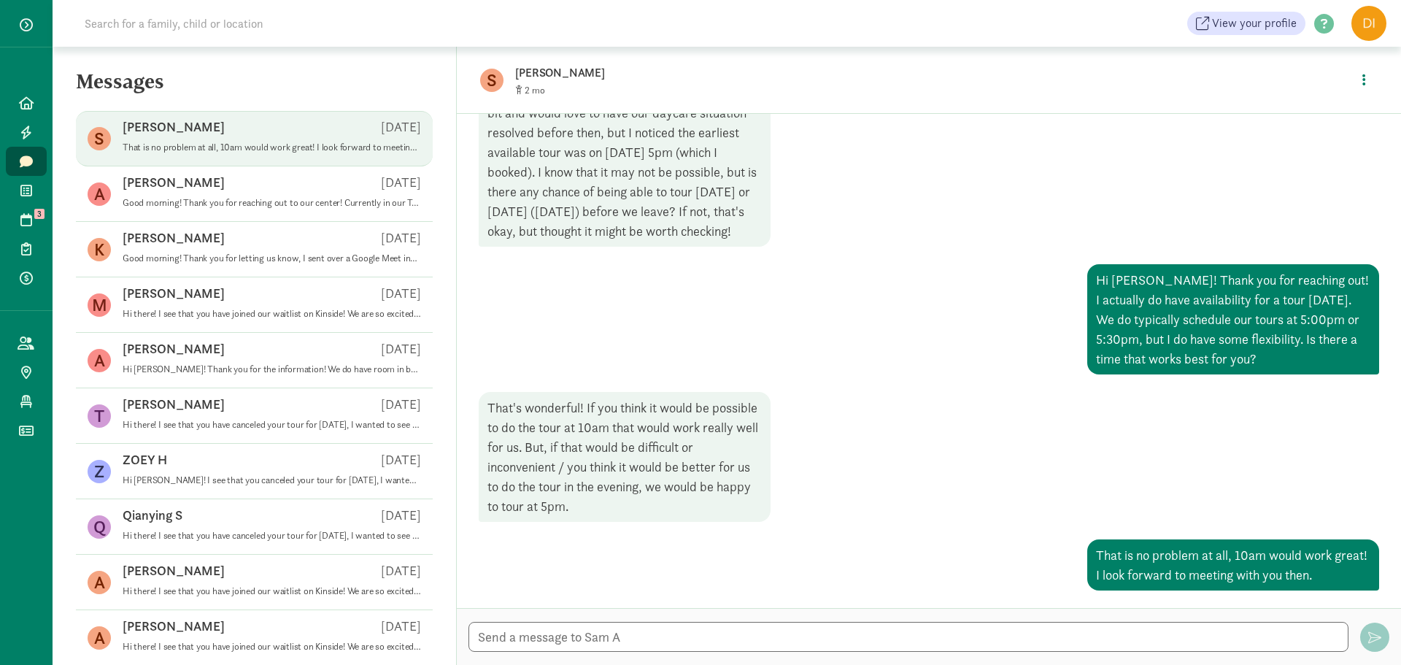
click at [536, 61] on div "S Sam A 2 View family page Enroll" at bounding box center [929, 80] width 945 height 66
click at [22, 214] on icon at bounding box center [26, 219] width 12 height 13
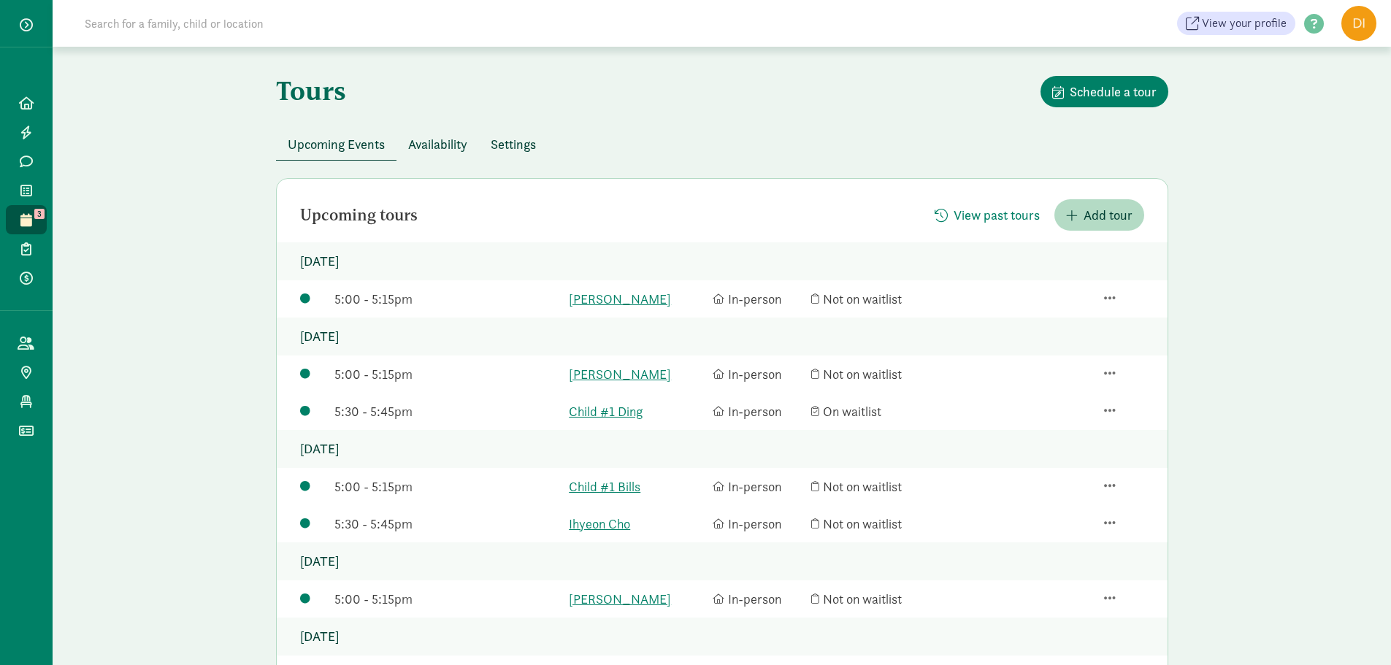
scroll to position [73, 0]
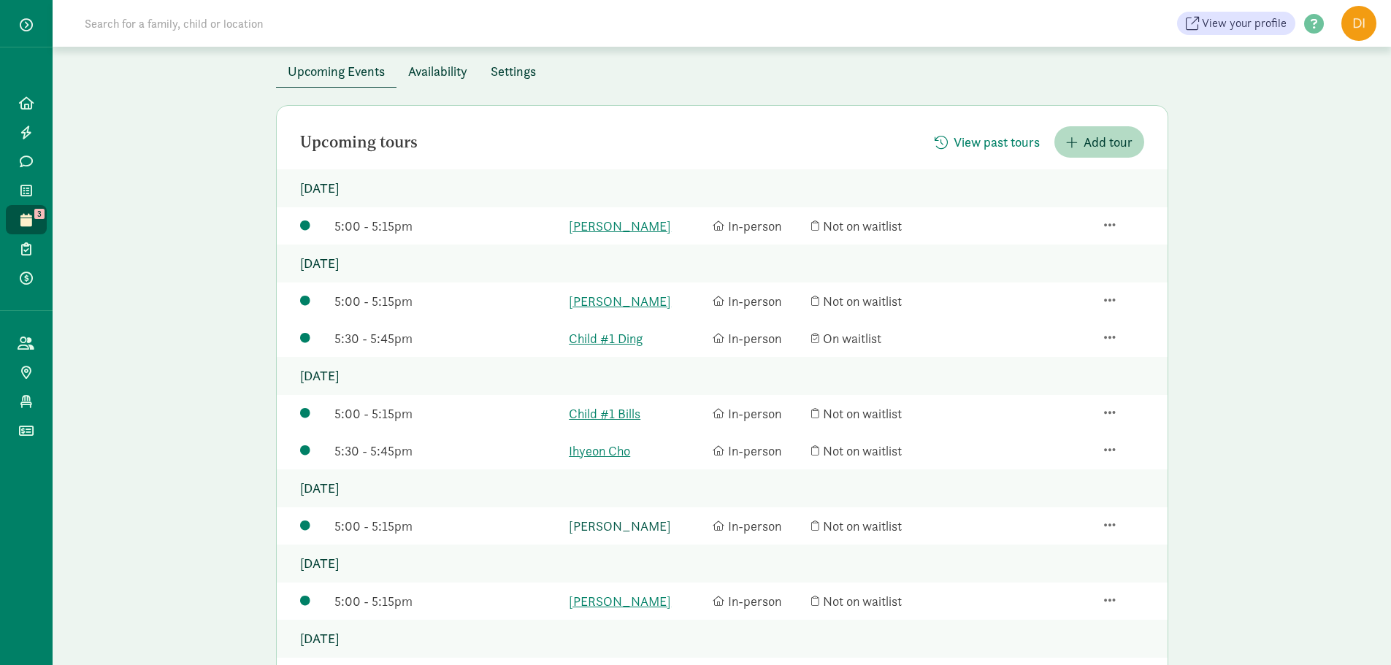
click at [599, 534] on link "[PERSON_NAME]" at bounding box center [637, 526] width 136 height 20
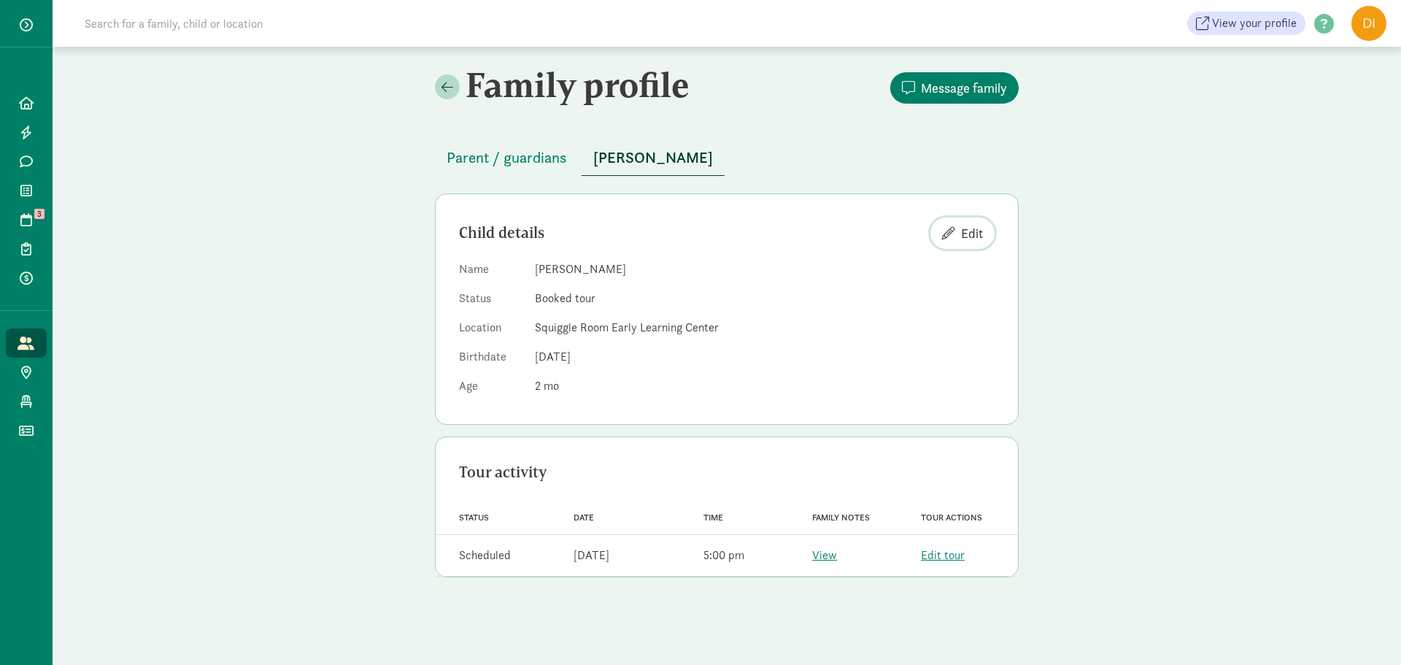
click at [974, 245] on button "Edit" at bounding box center [963, 233] width 64 height 31
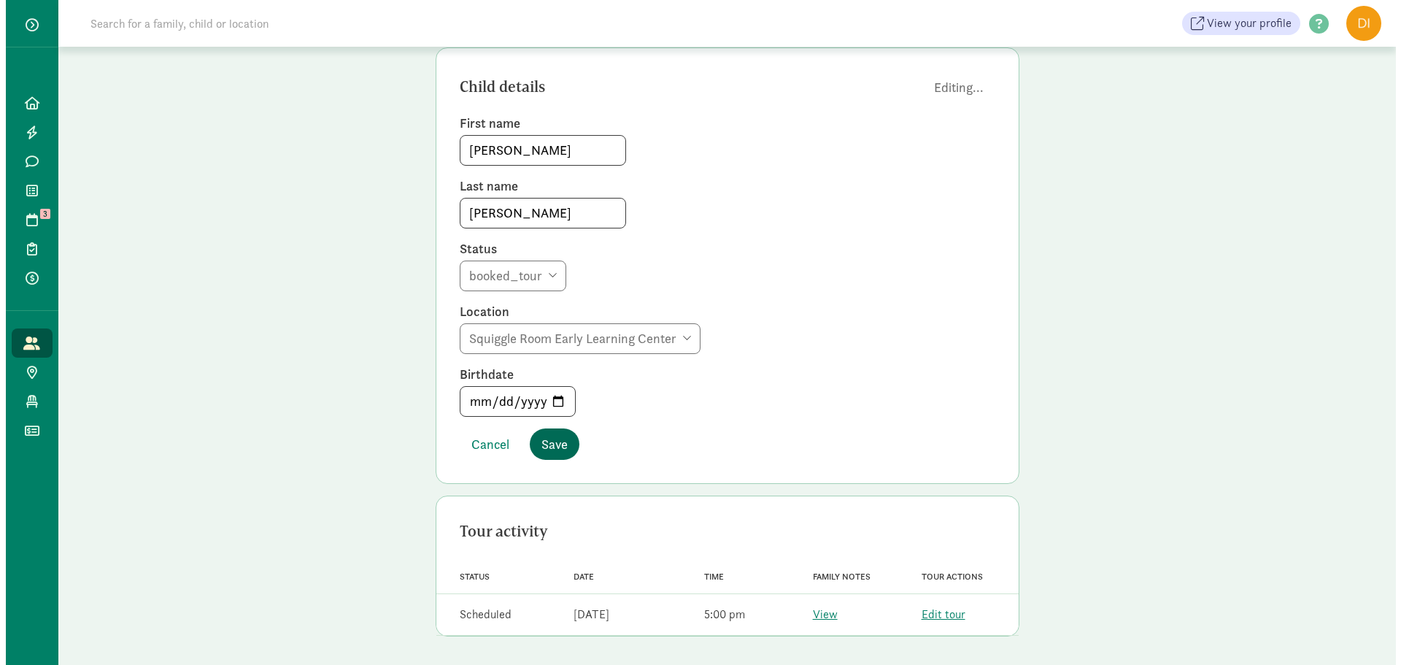
scroll to position [147, 0]
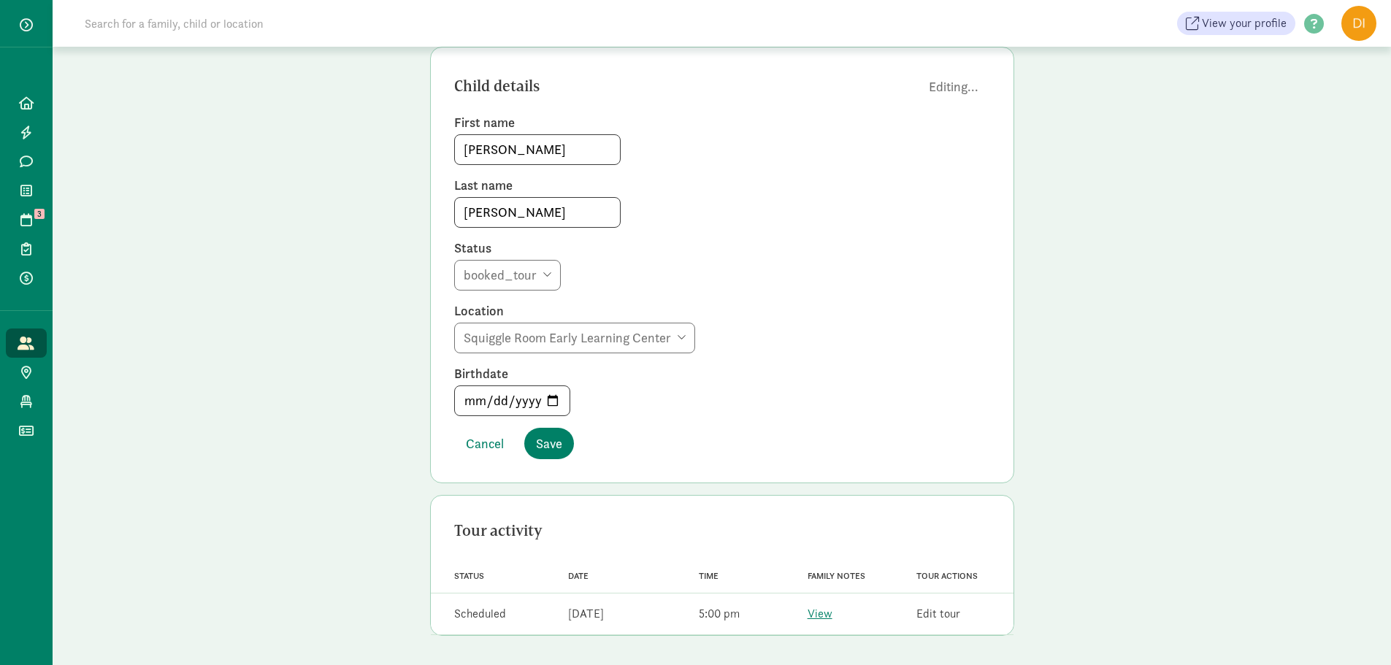
click at [950, 614] on link "Edit tour" at bounding box center [938, 613] width 44 height 15
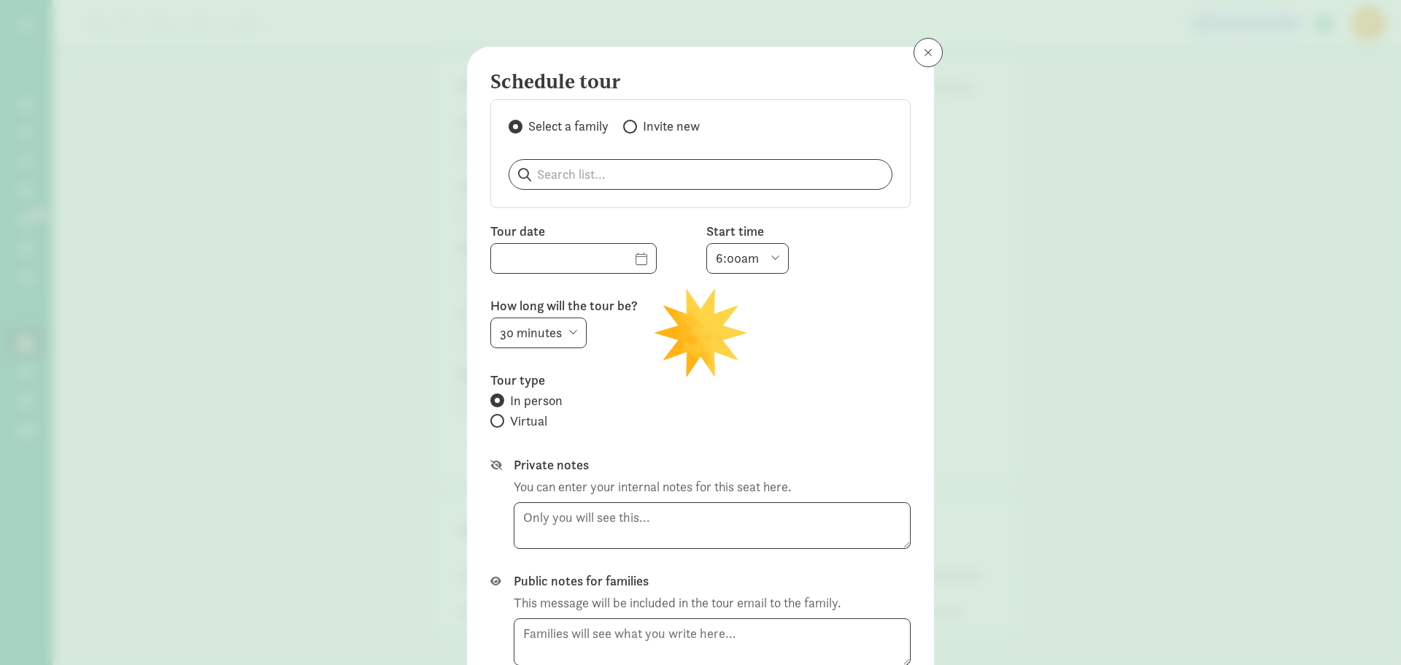
type input "[DATE]"
select select "5:00pm"
select select "15"
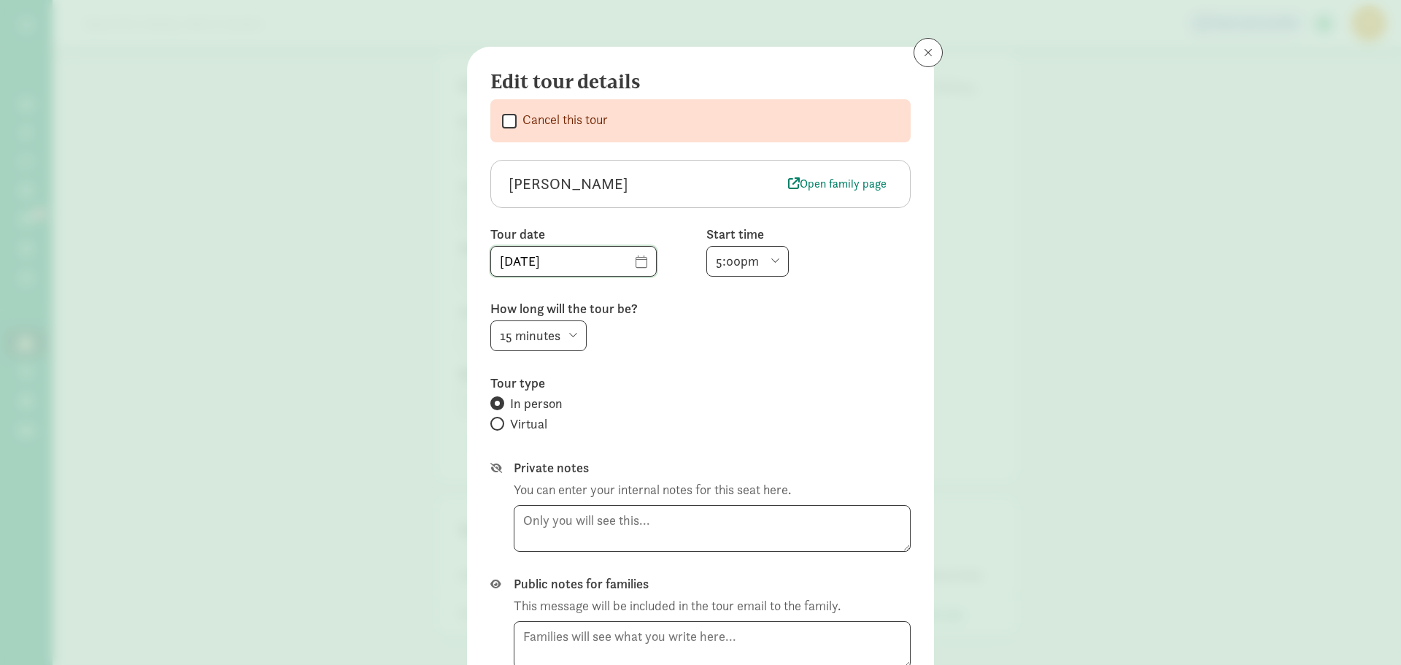
click at [615, 266] on input "[DATE]" at bounding box center [573, 261] width 165 height 29
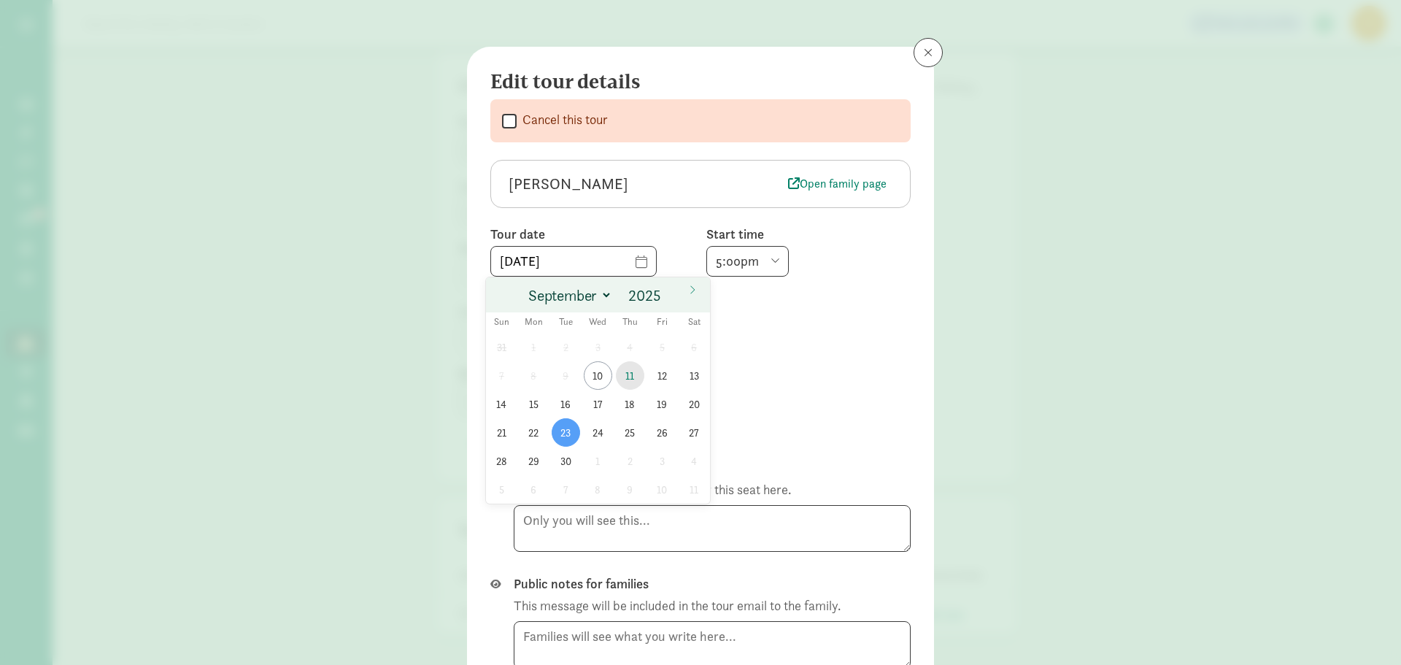
click at [631, 379] on span "11" at bounding box center [630, 375] width 28 height 28
type input "[DATE]"
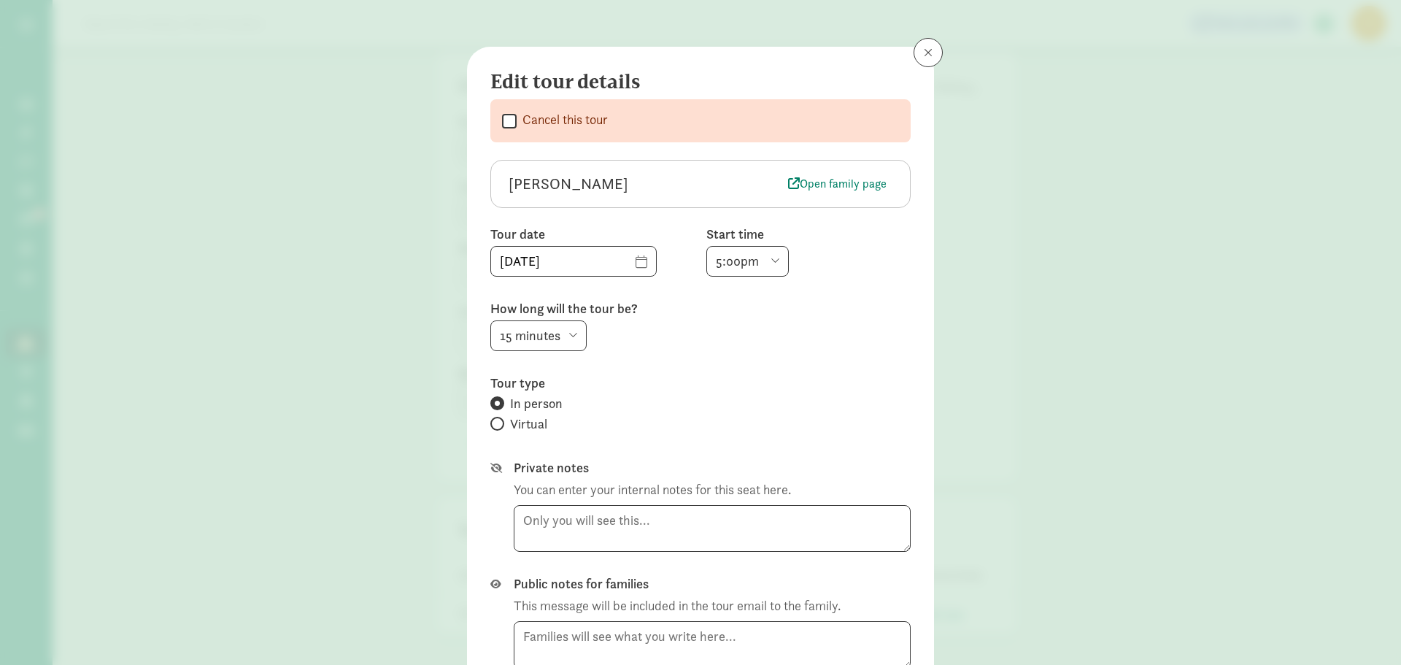
click at [723, 261] on select "6:00am 6:30am 7:00am 7:30am 8:00am 8:30am 9:00am 9:30am 10:00am 10:30am 11:00am…" at bounding box center [748, 261] width 82 height 31
select select "10:00am"
click at [707, 246] on select "6:00am 6:30am 7:00am 7:30am 8:00am 8:30am 9:00am 9:30am 10:00am 10:30am 11:00am…" at bounding box center [748, 261] width 82 height 31
click at [906, 350] on div "Edit tour details  Cancel this tour [PERSON_NAME] Open family page Tour date […" at bounding box center [700, 397] width 467 height 700
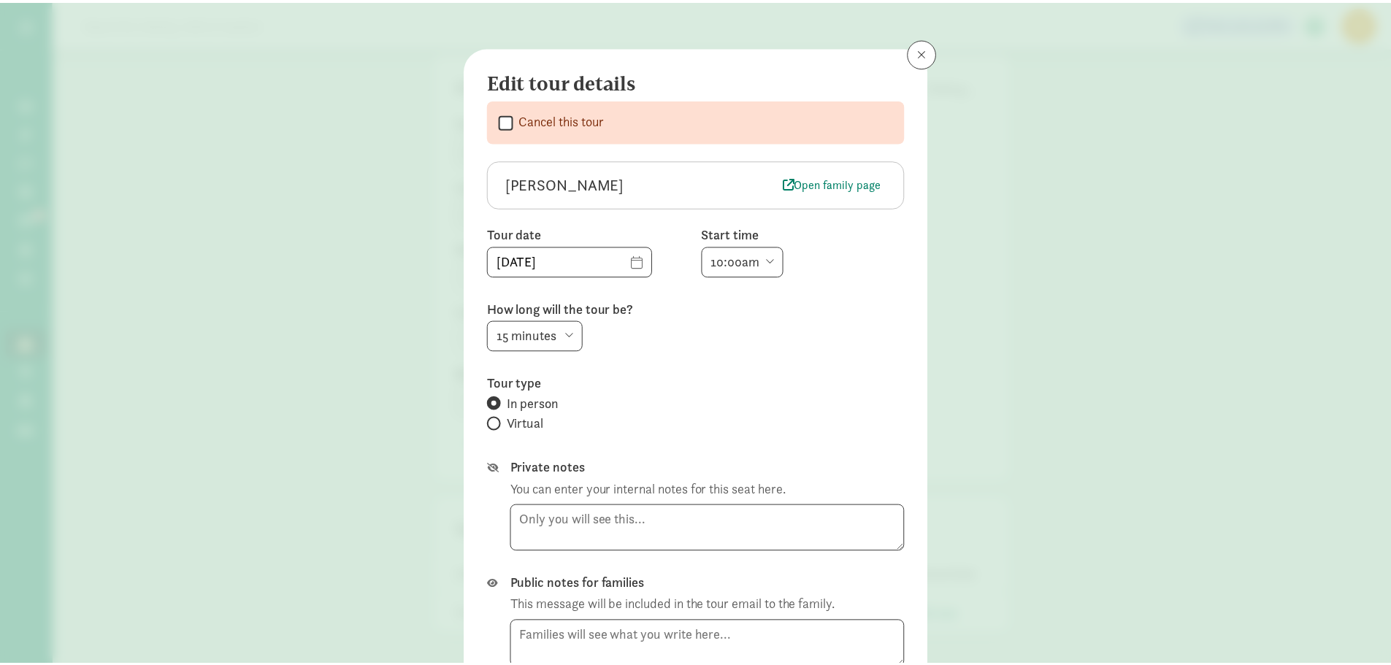
scroll to position [128, 0]
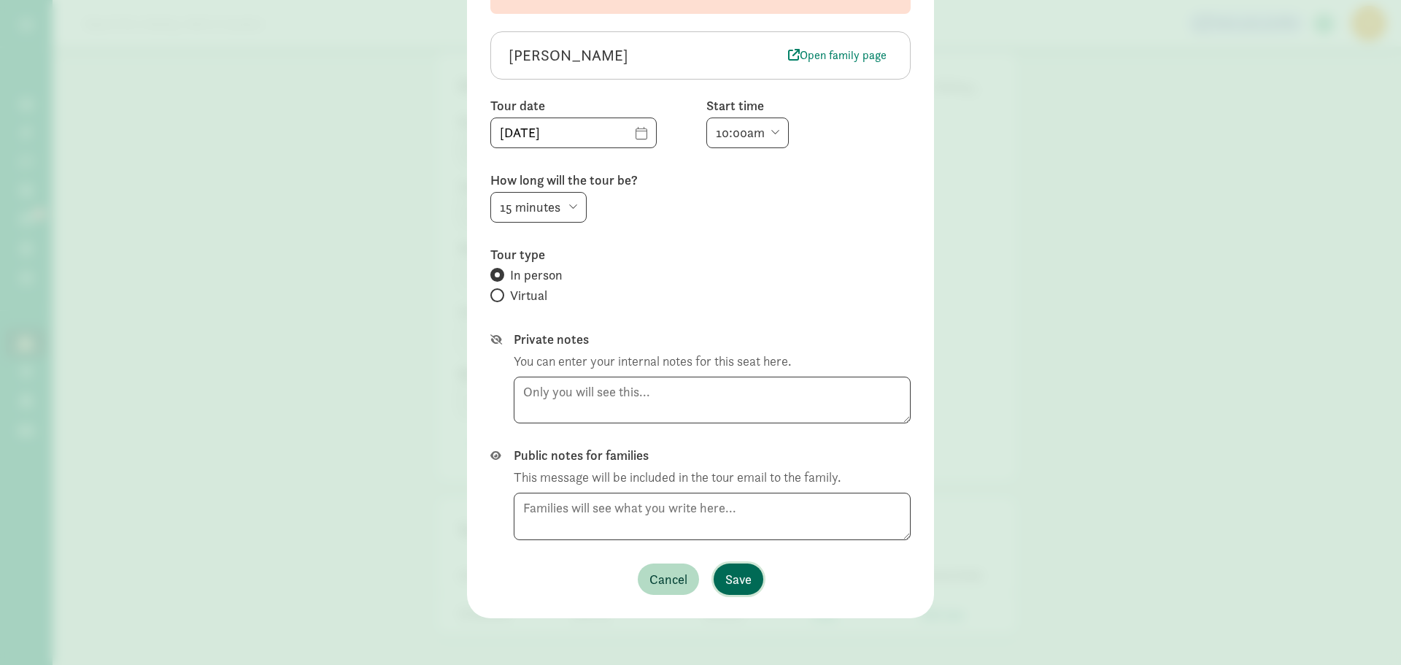
click at [739, 580] on span "Save" at bounding box center [739, 579] width 26 height 20
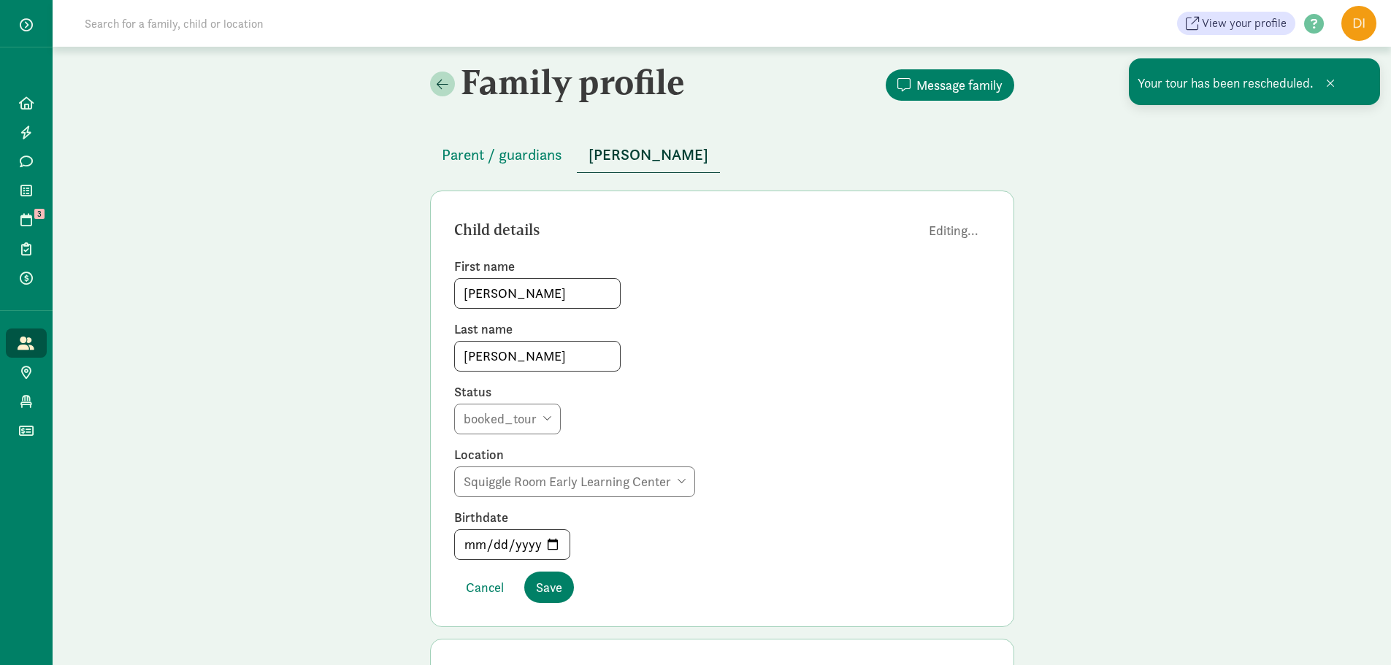
scroll to position [0, 0]
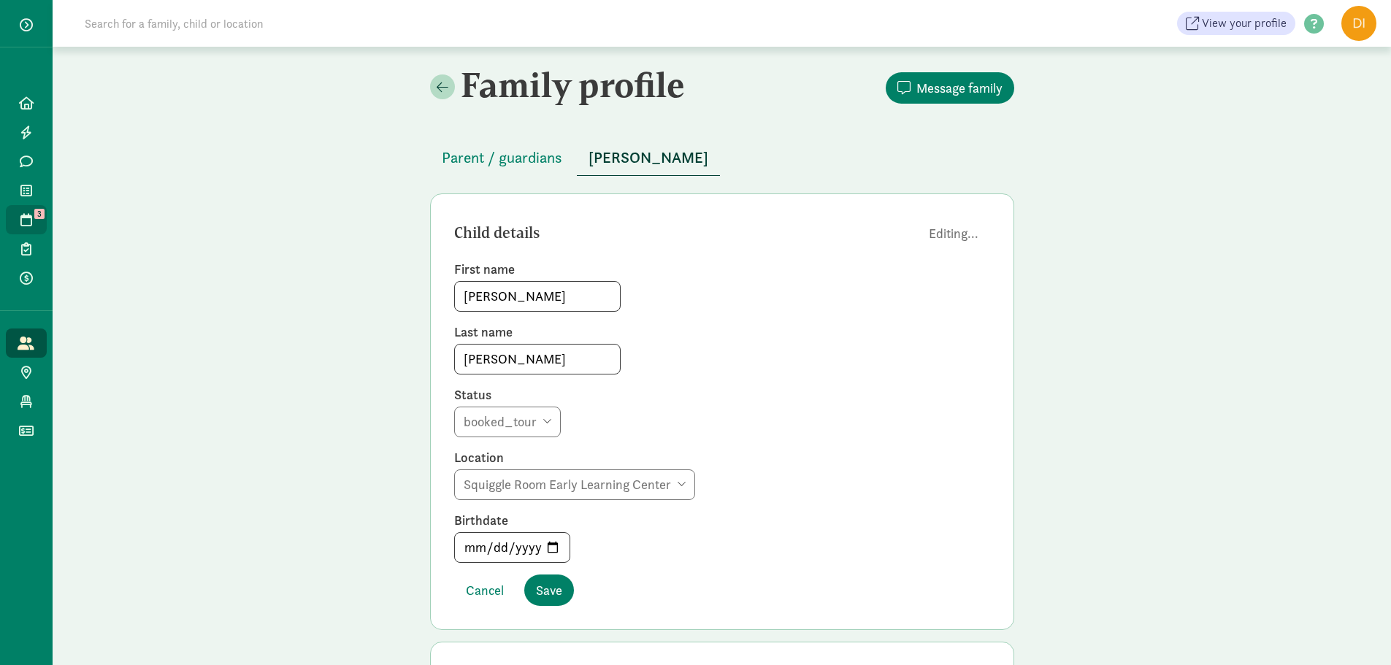
click at [38, 209] on span "3" at bounding box center [39, 214] width 10 height 10
